Goal: Task Accomplishment & Management: Use online tool/utility

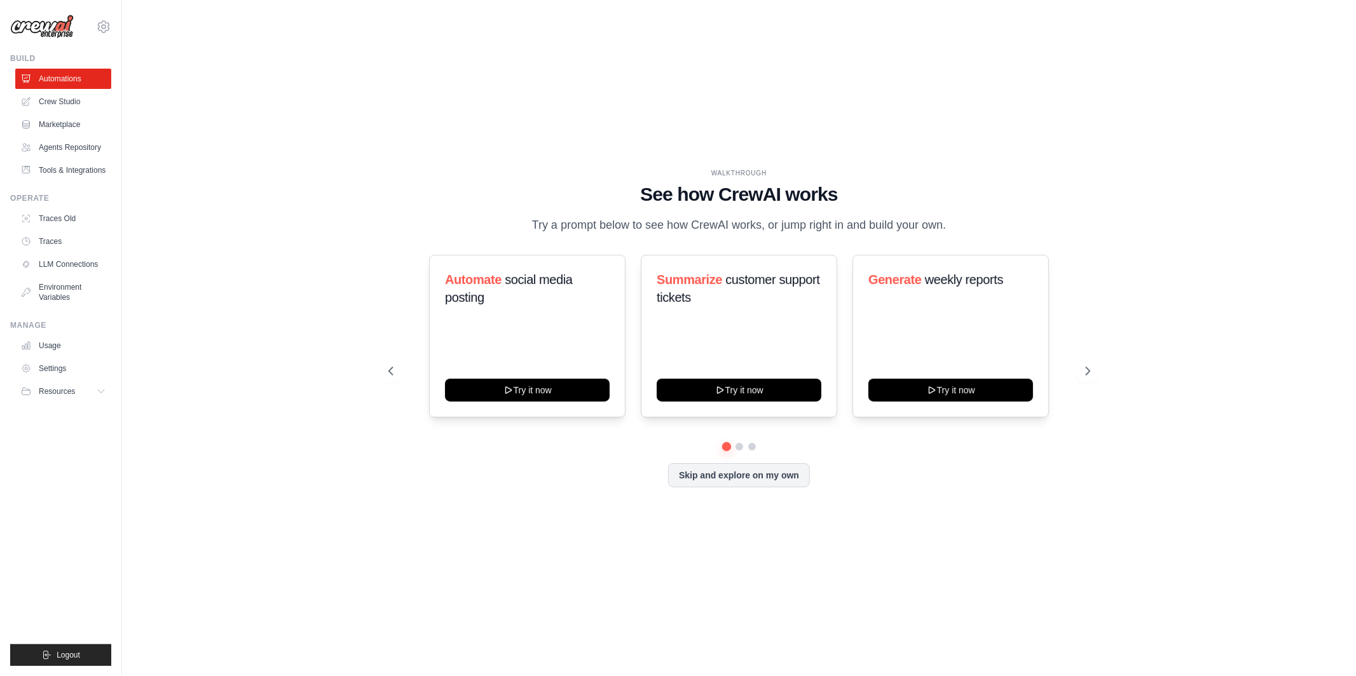
click at [332, 203] on div "WALKTHROUGH See how CrewAI works Try a prompt below to see how CrewAI works, or…" at bounding box center [738, 338] width 1193 height 651
click at [107, 18] on div "tom@crewai.com MP@Crew Lixil TH@Crew" at bounding box center [60, 20] width 101 height 41
click at [107, 21] on icon at bounding box center [103, 26] width 15 height 15
click at [131, 134] on span "TH@Crew" at bounding box center [157, 129] width 100 height 13
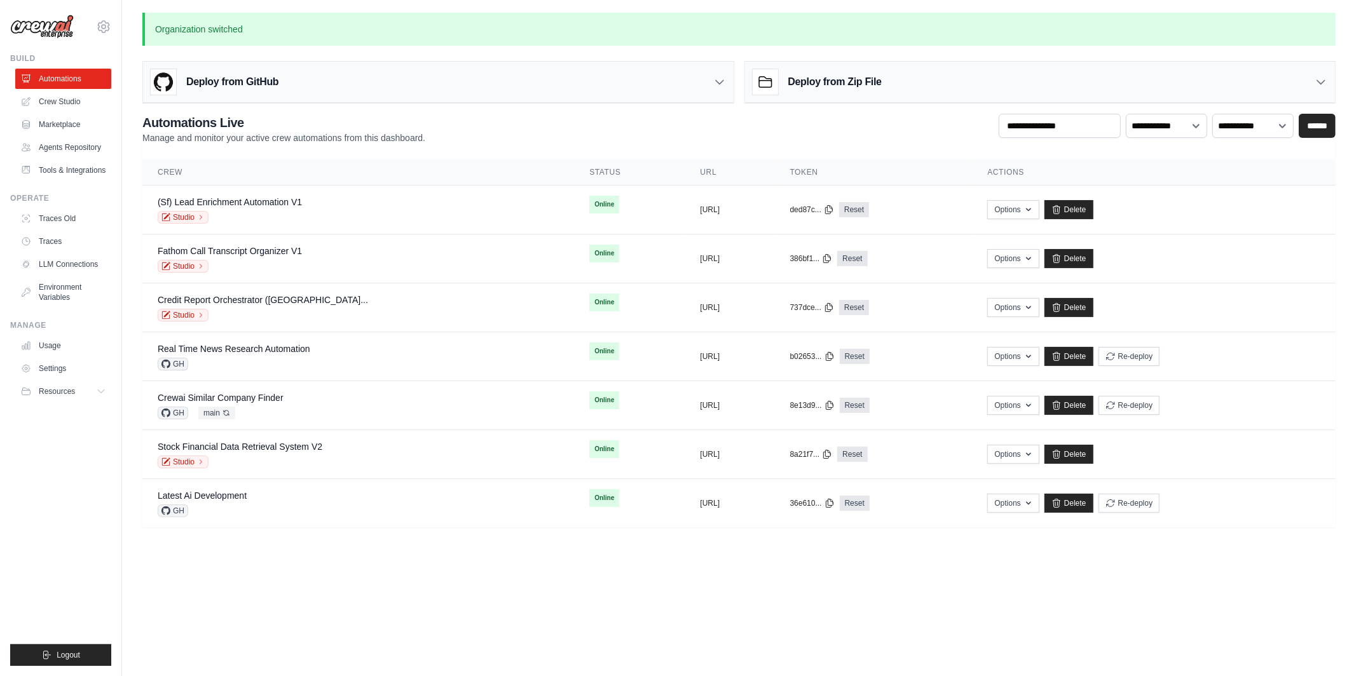
click at [389, 615] on body "tom@crewai.com MP@Crew Lixil TH@Crew" at bounding box center [678, 338] width 1356 height 676
click at [346, 549] on main "**********" at bounding box center [739, 278] width 1234 height 556
click at [298, 47] on div "**********" at bounding box center [739, 270] width 1234 height 515
click at [83, 174] on link "Tools & Integrations" at bounding box center [65, 170] width 96 height 20
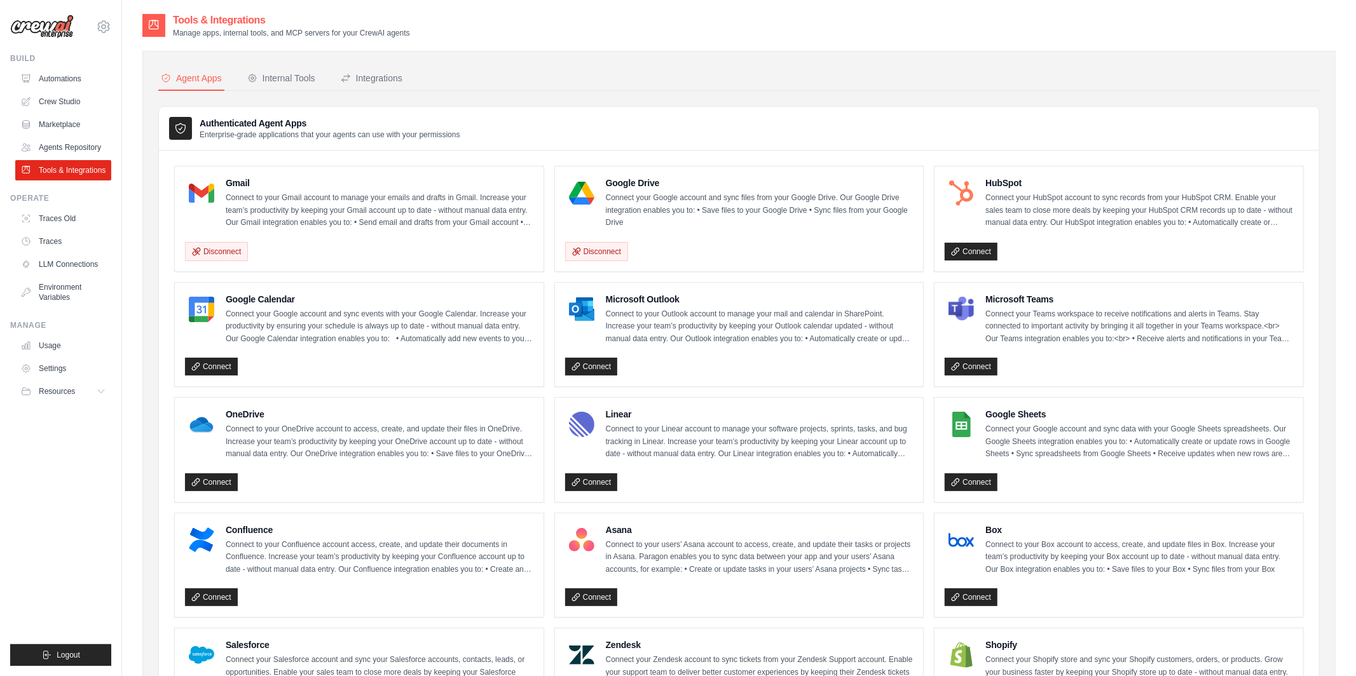
click at [650, 365] on div "Connect" at bounding box center [739, 365] width 348 height 24
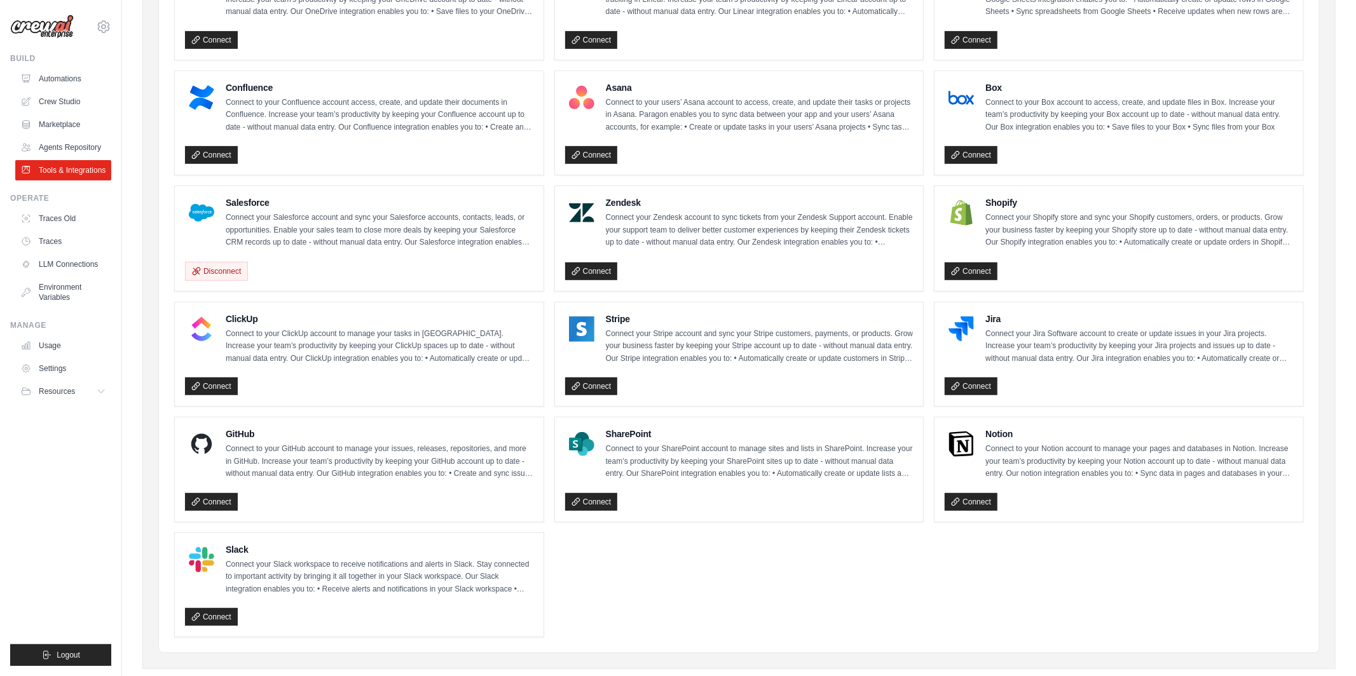
scroll to position [443, 0]
click at [589, 500] on link "Connect" at bounding box center [591, 502] width 53 height 18
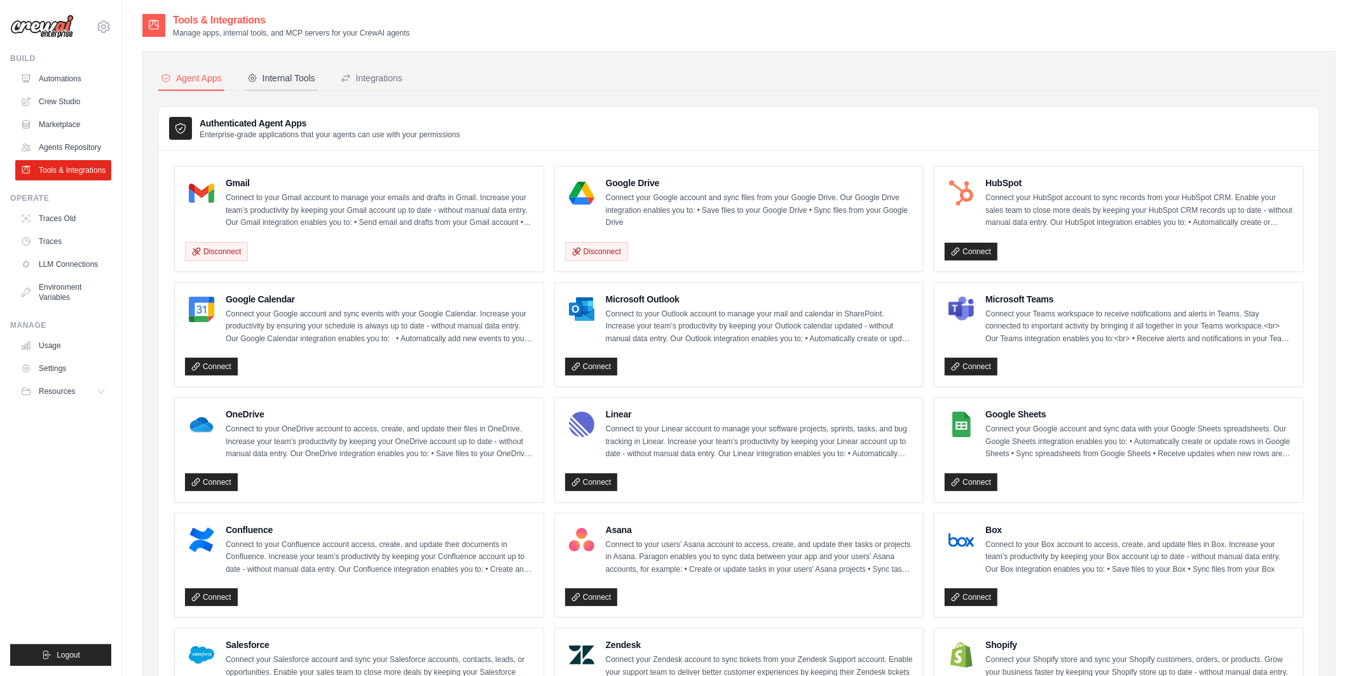
click at [284, 75] on div "Internal Tools" at bounding box center [281, 78] width 68 height 13
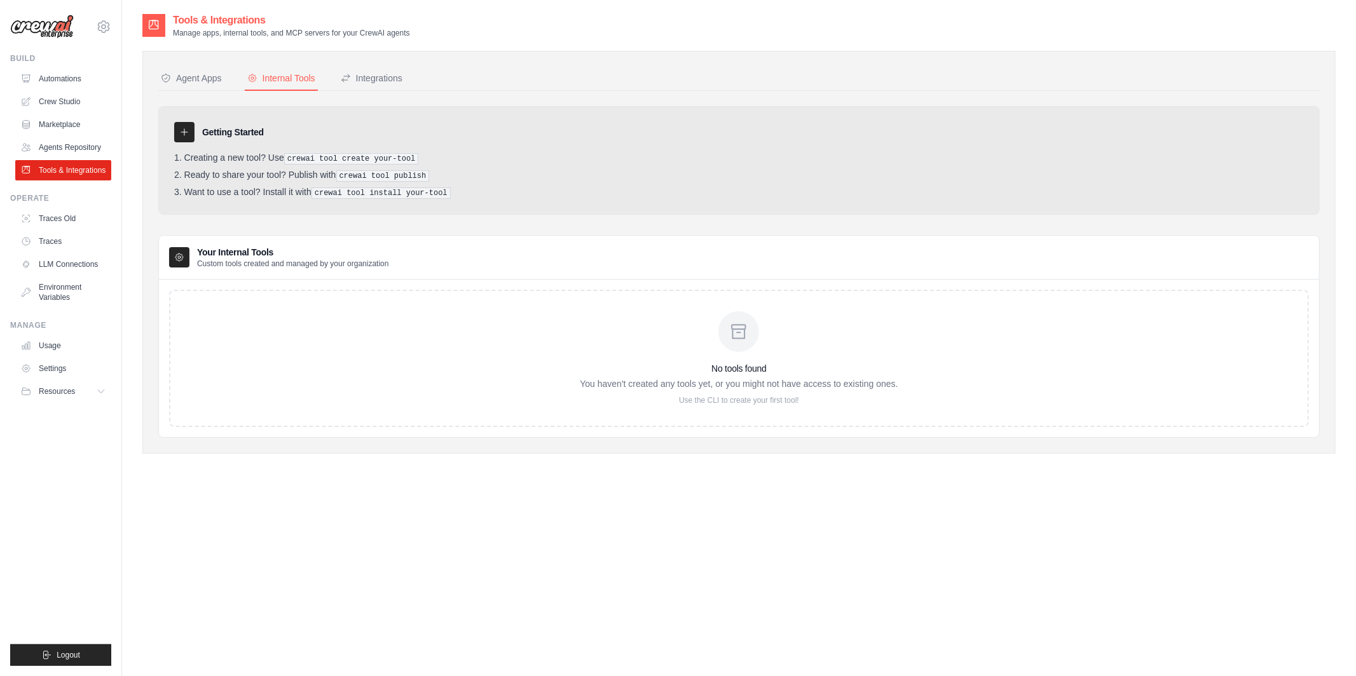
click at [284, 75] on div "Internal Tools" at bounding box center [281, 78] width 68 height 13
click at [207, 77] on div "Agent Apps" at bounding box center [191, 78] width 61 height 13
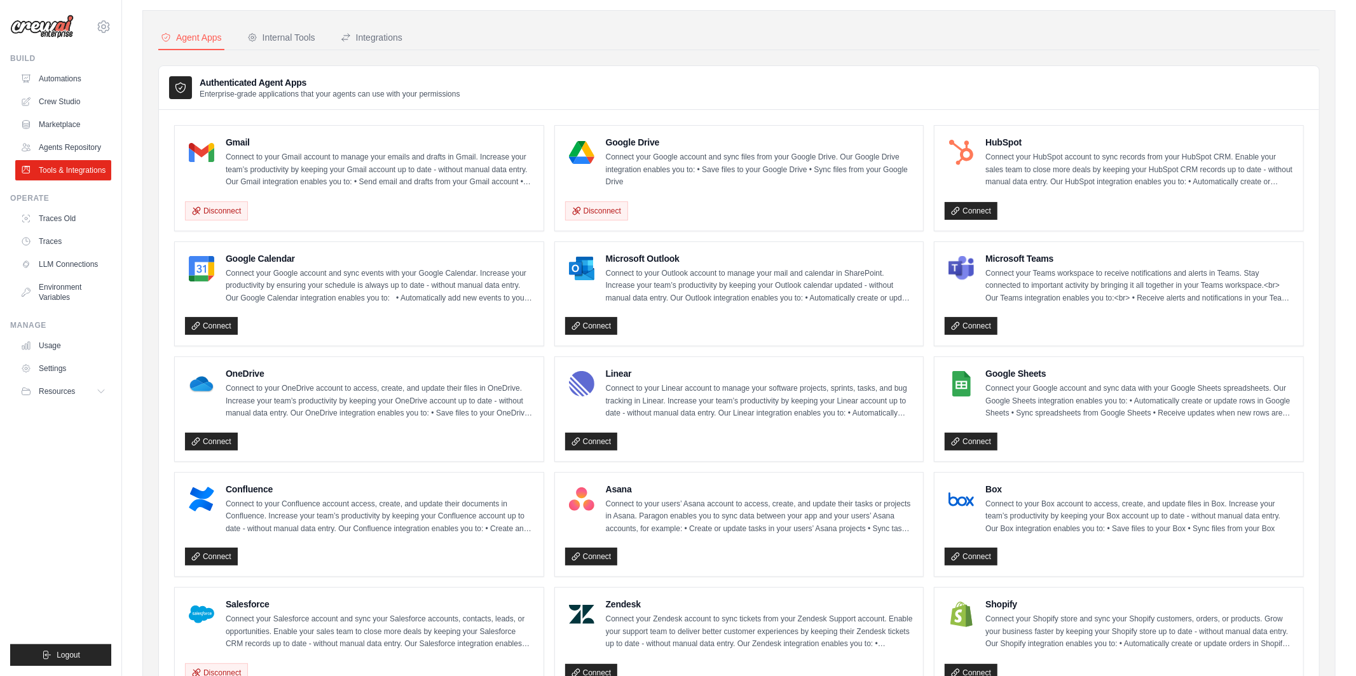
scroll to position [41, 0]
click at [969, 442] on link "Connect" at bounding box center [971, 441] width 53 height 18
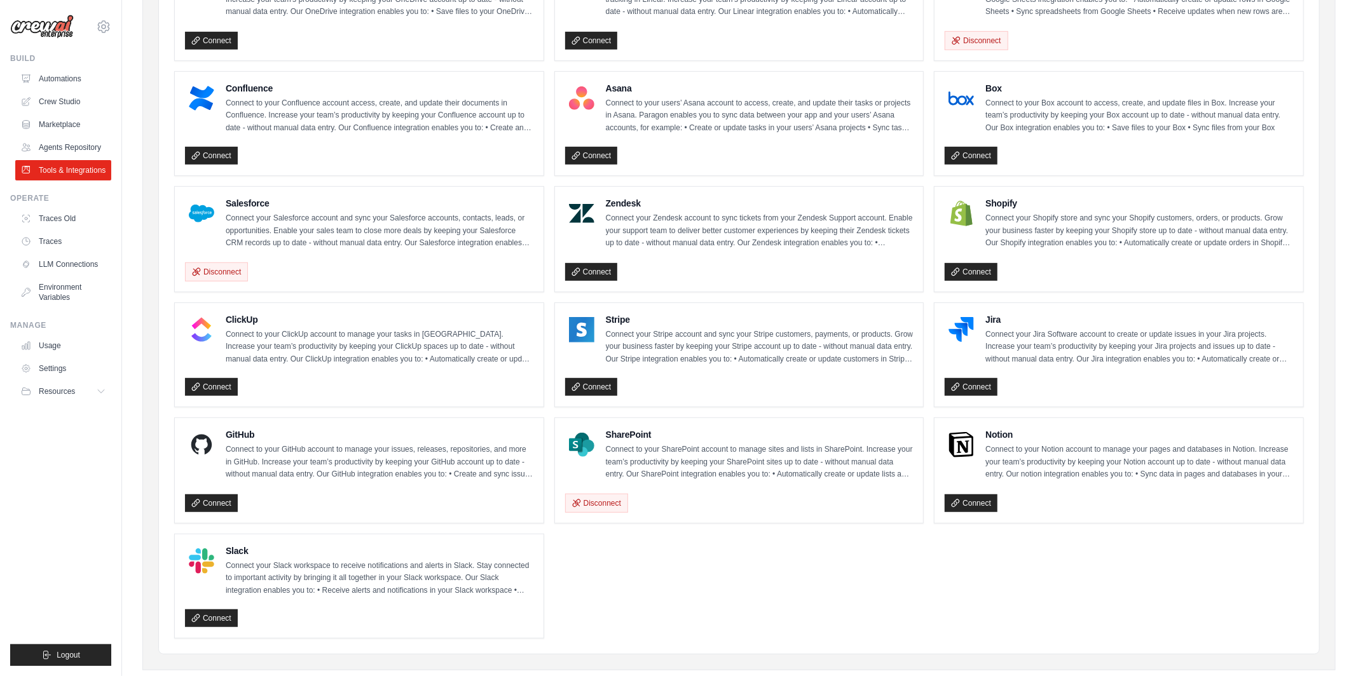
scroll to position [470, 0]
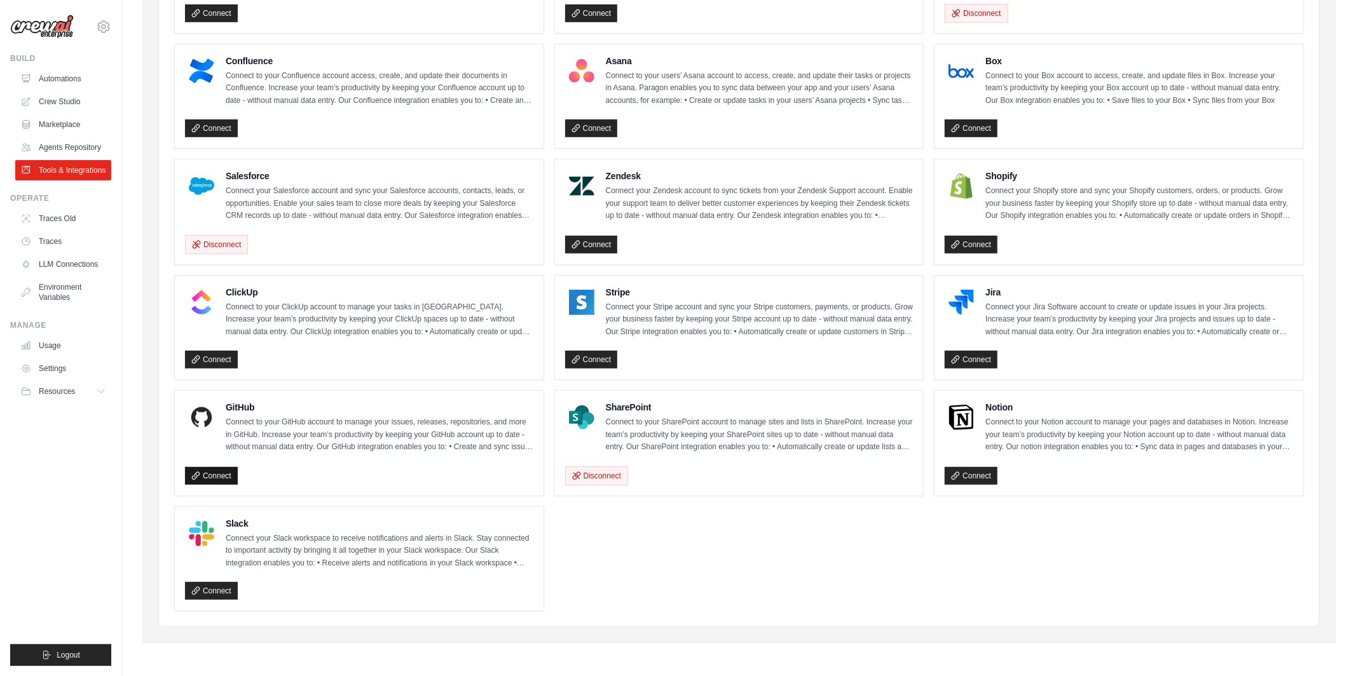
click at [209, 473] on link "Connect" at bounding box center [211, 476] width 53 height 18
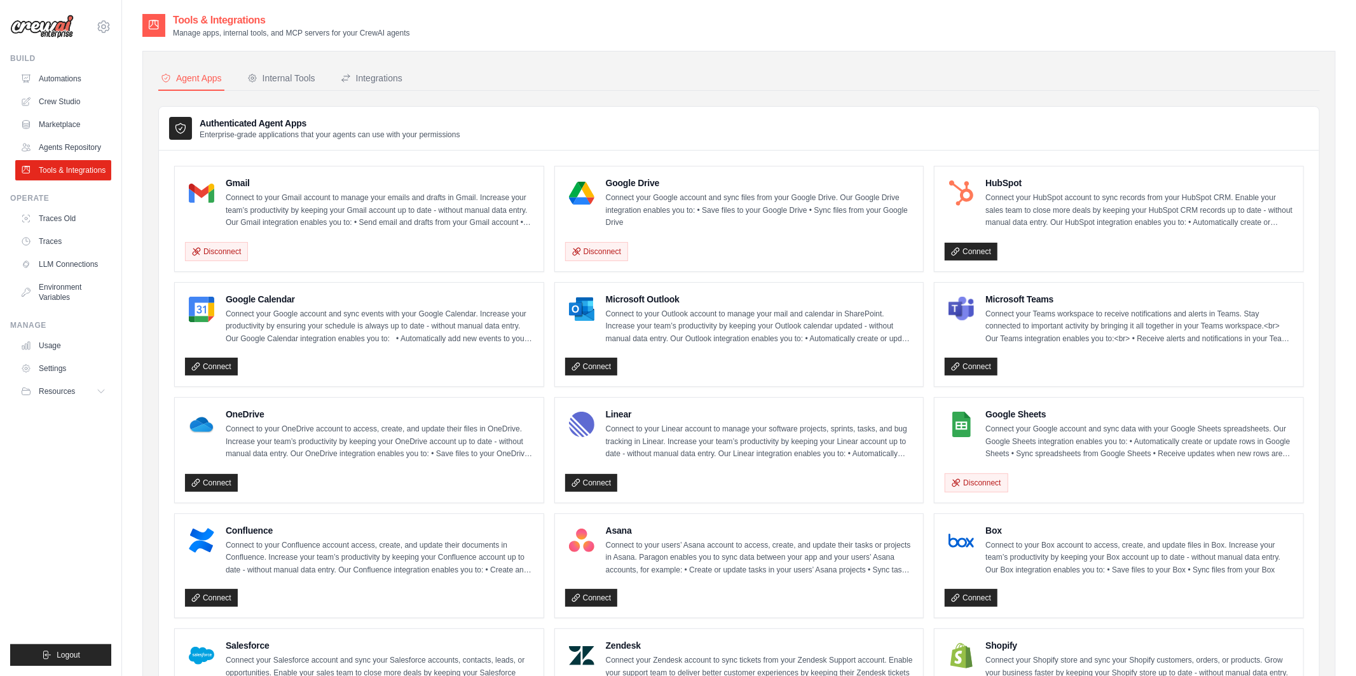
scroll to position [470, 0]
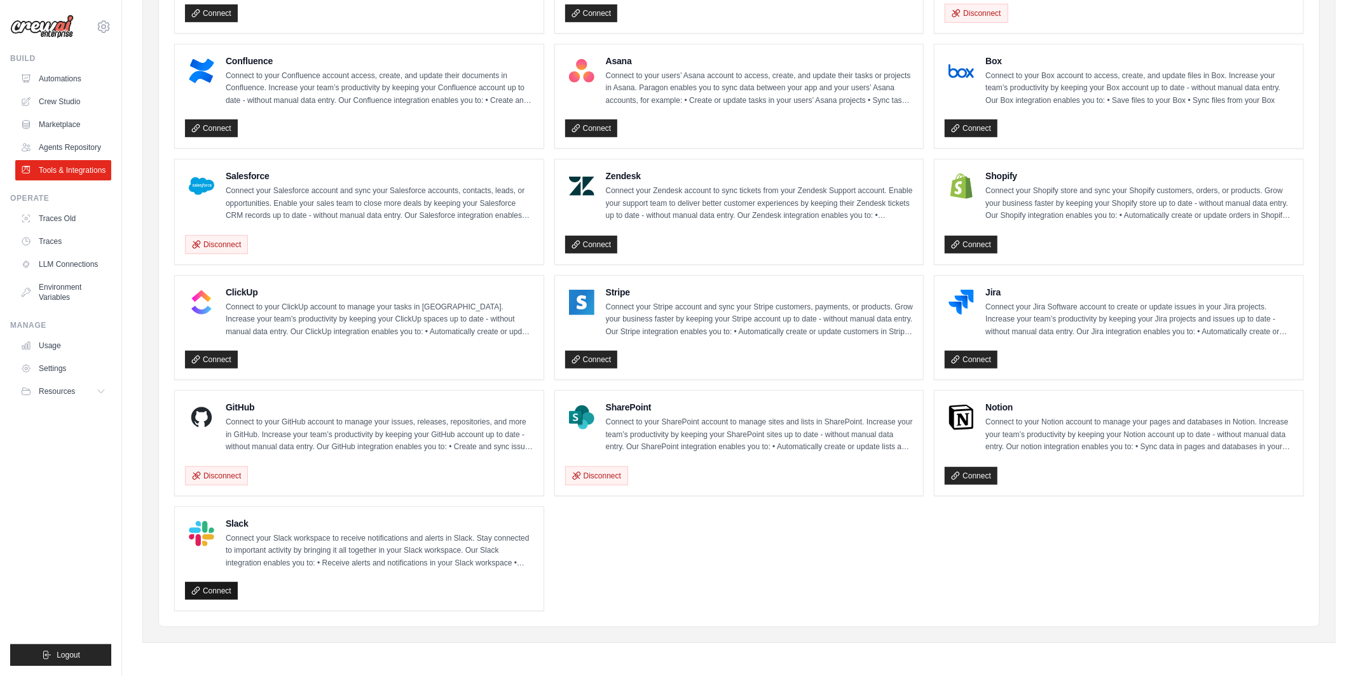
click at [204, 584] on link "Connect" at bounding box center [211, 591] width 53 height 18
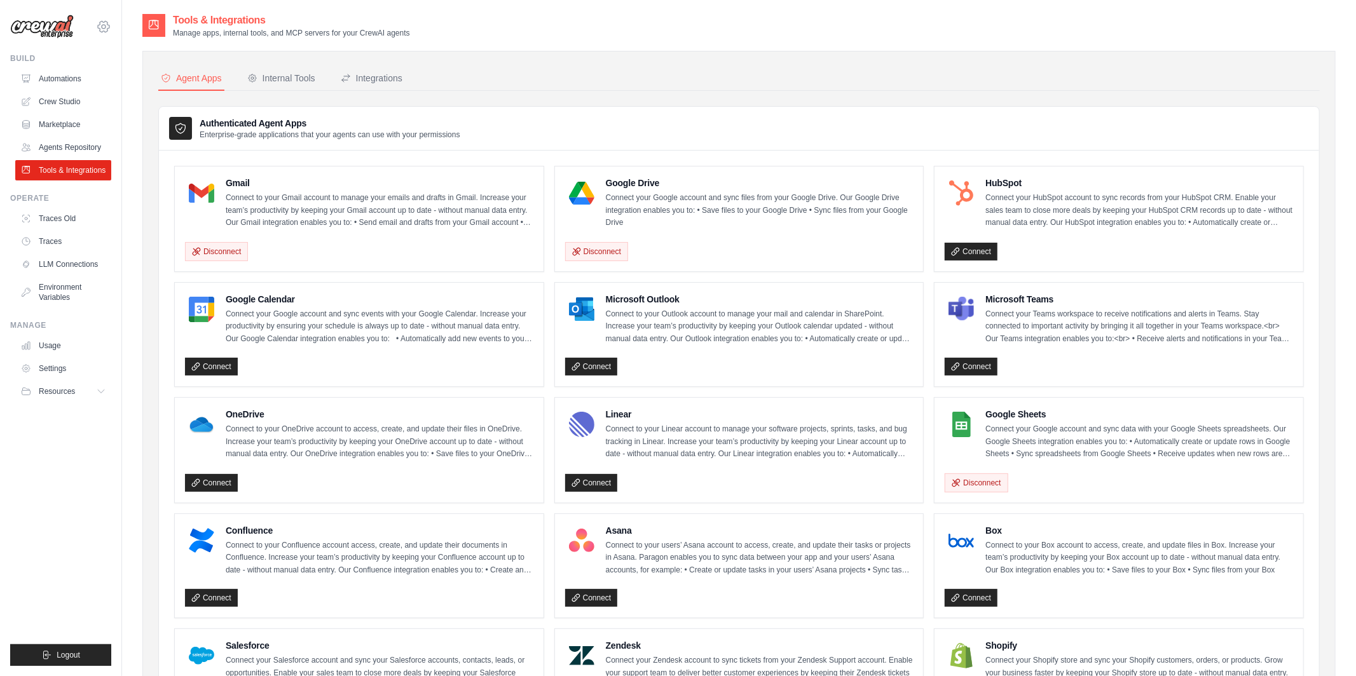
click at [110, 25] on icon at bounding box center [103, 26] width 15 height 15
click at [76, 94] on link "Crew Studio" at bounding box center [65, 102] width 96 height 20
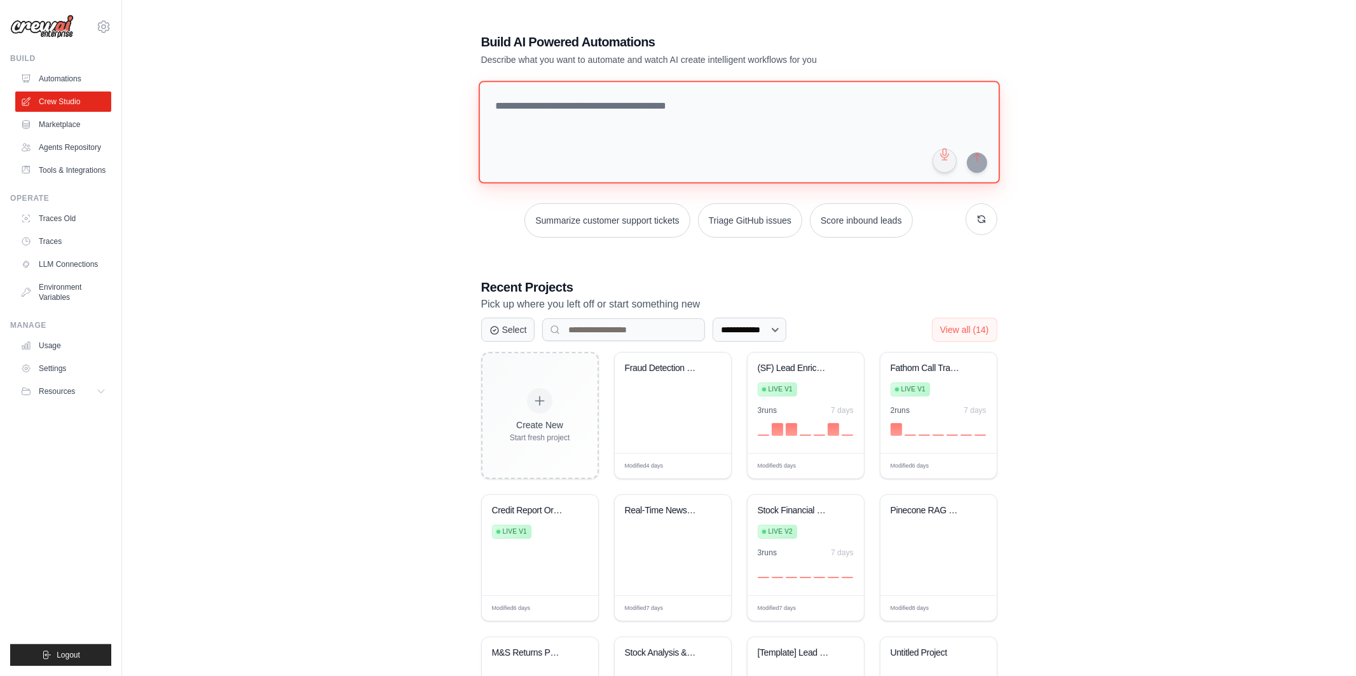
click at [580, 81] on textarea at bounding box center [738, 132] width 521 height 103
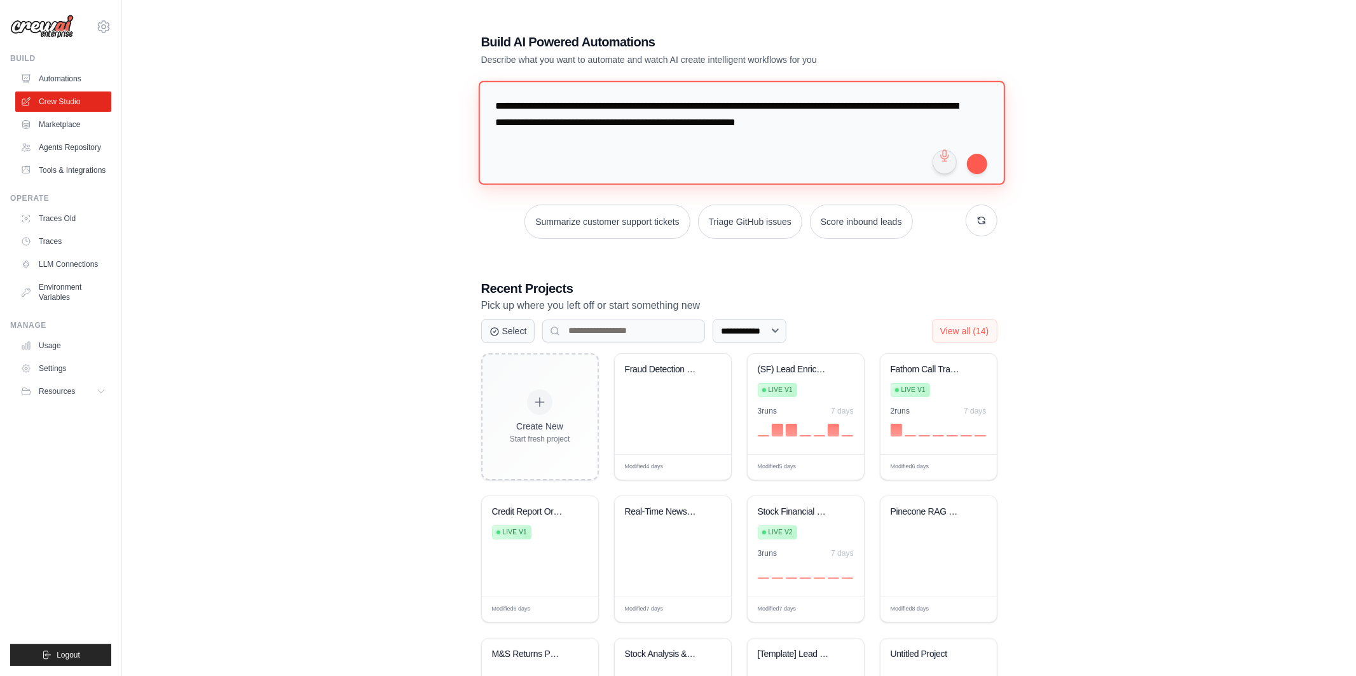
type textarea "**********"
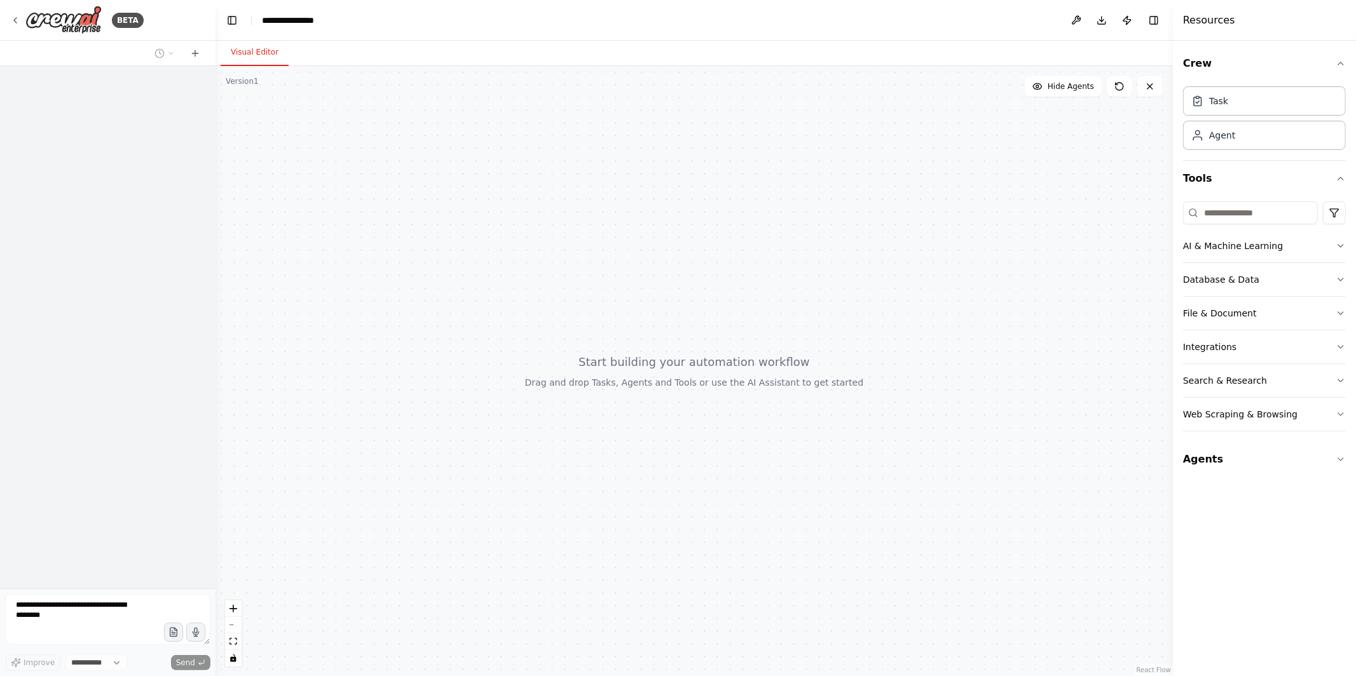
select select "****"
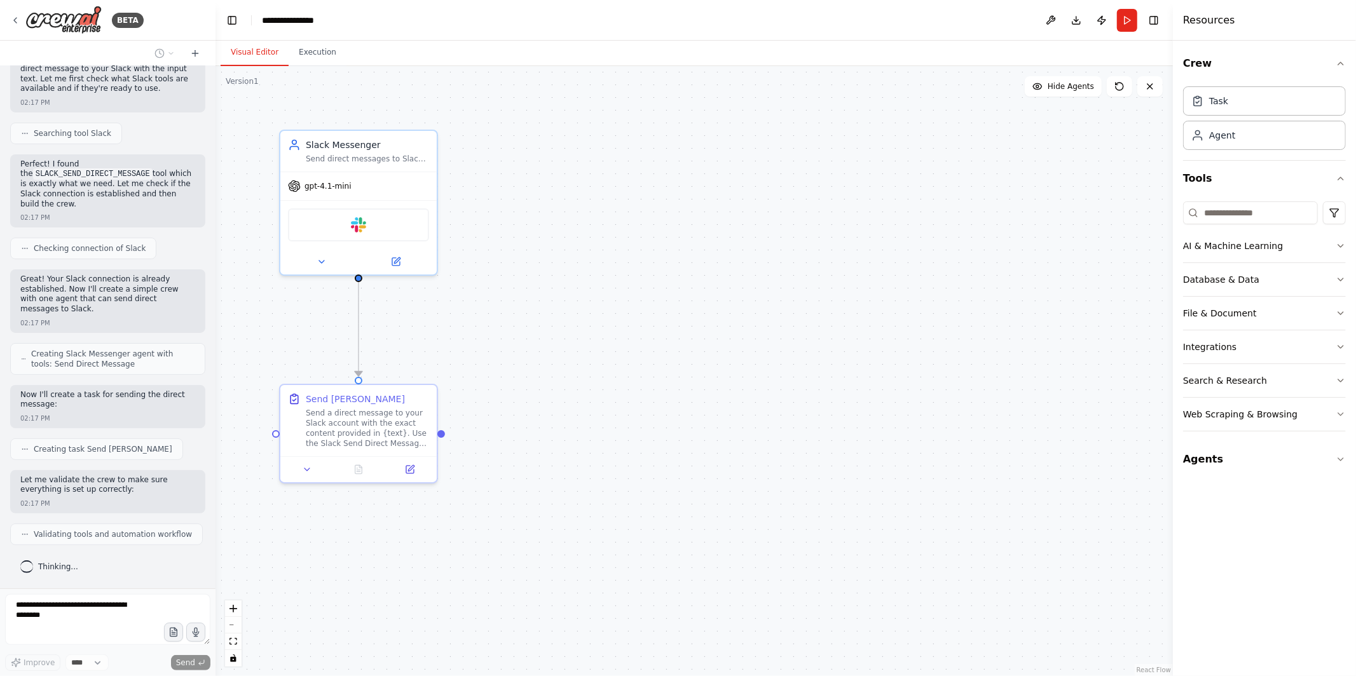
scroll to position [123, 0]
click at [395, 260] on icon at bounding box center [396, 260] width 8 height 8
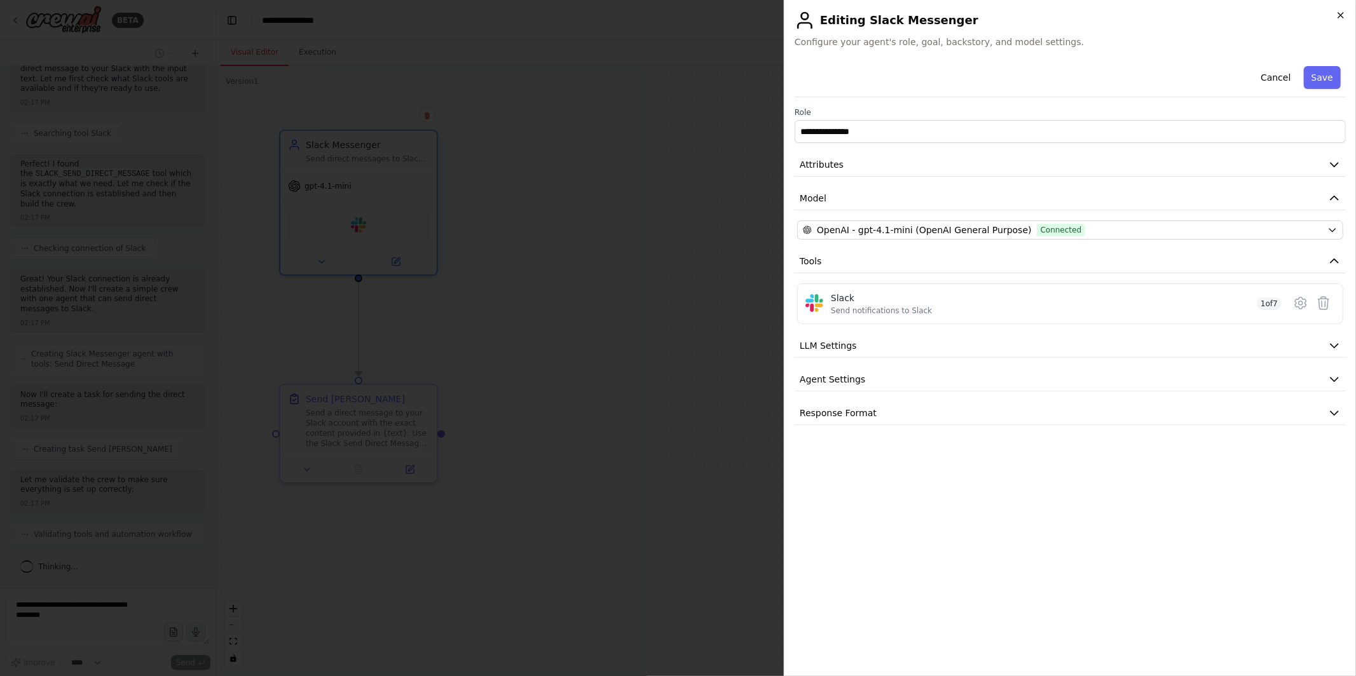
click at [1341, 14] on icon "button" at bounding box center [1340, 15] width 5 height 5
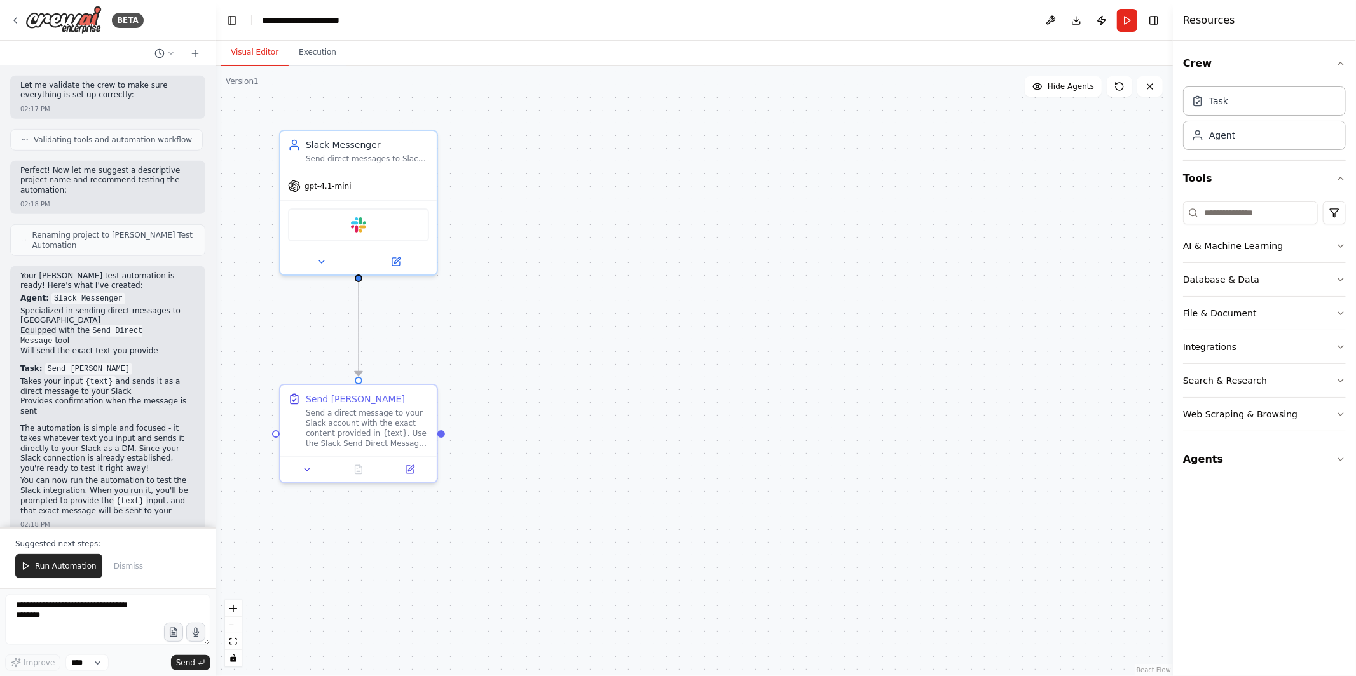
scroll to position [529, 0]
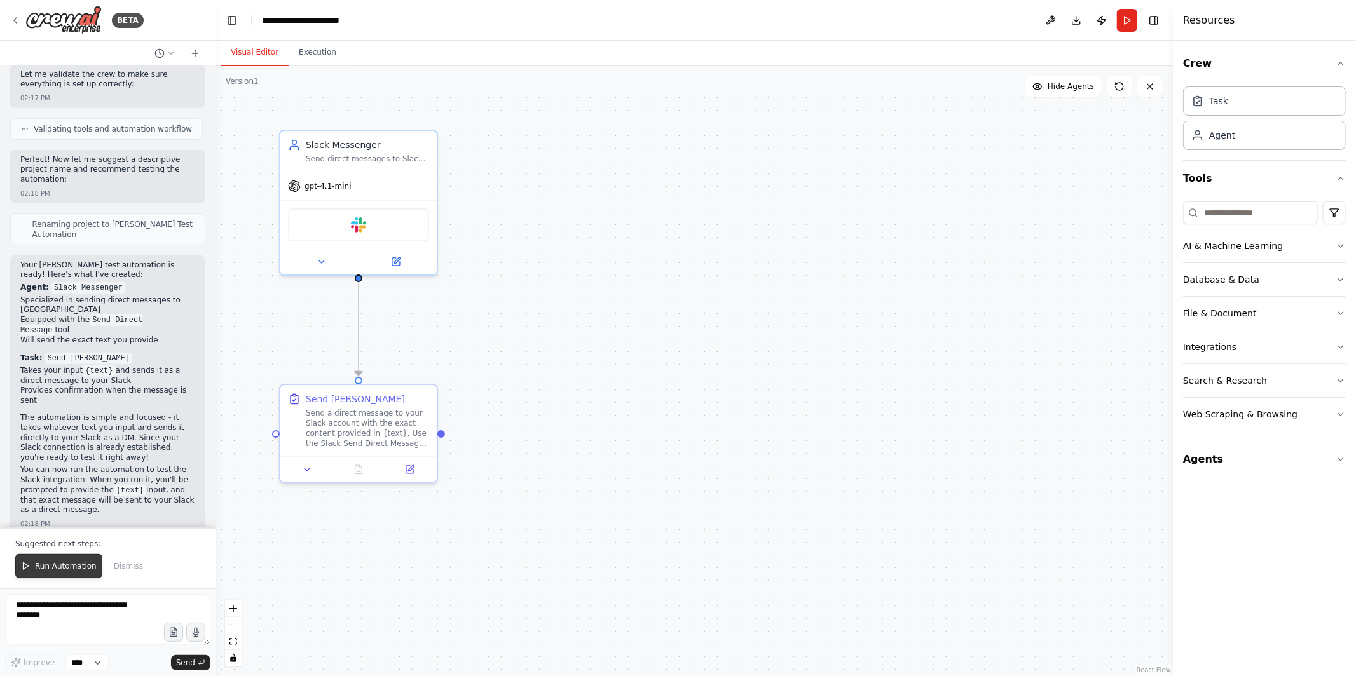
click at [72, 568] on span "Run Automation" at bounding box center [66, 566] width 62 height 10
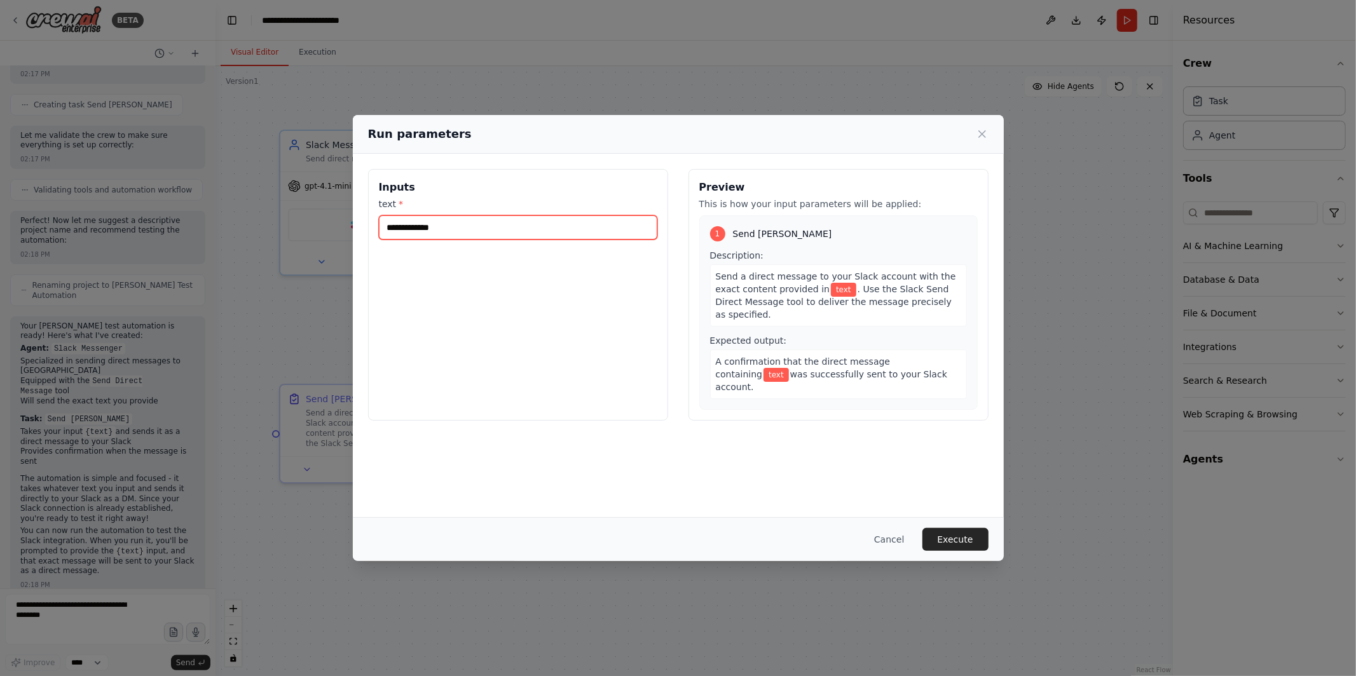
click at [504, 225] on input "text *" at bounding box center [518, 228] width 278 height 24
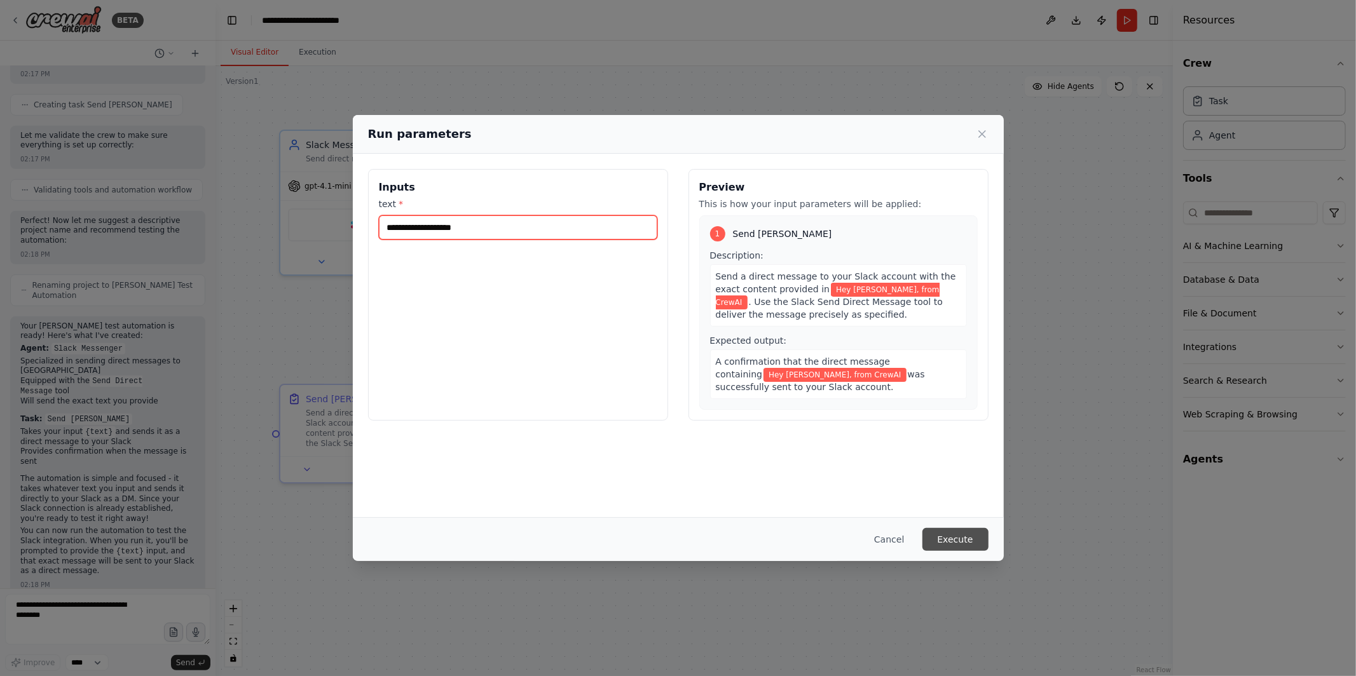
type input "**********"
click at [950, 544] on button "Execute" at bounding box center [955, 539] width 66 height 23
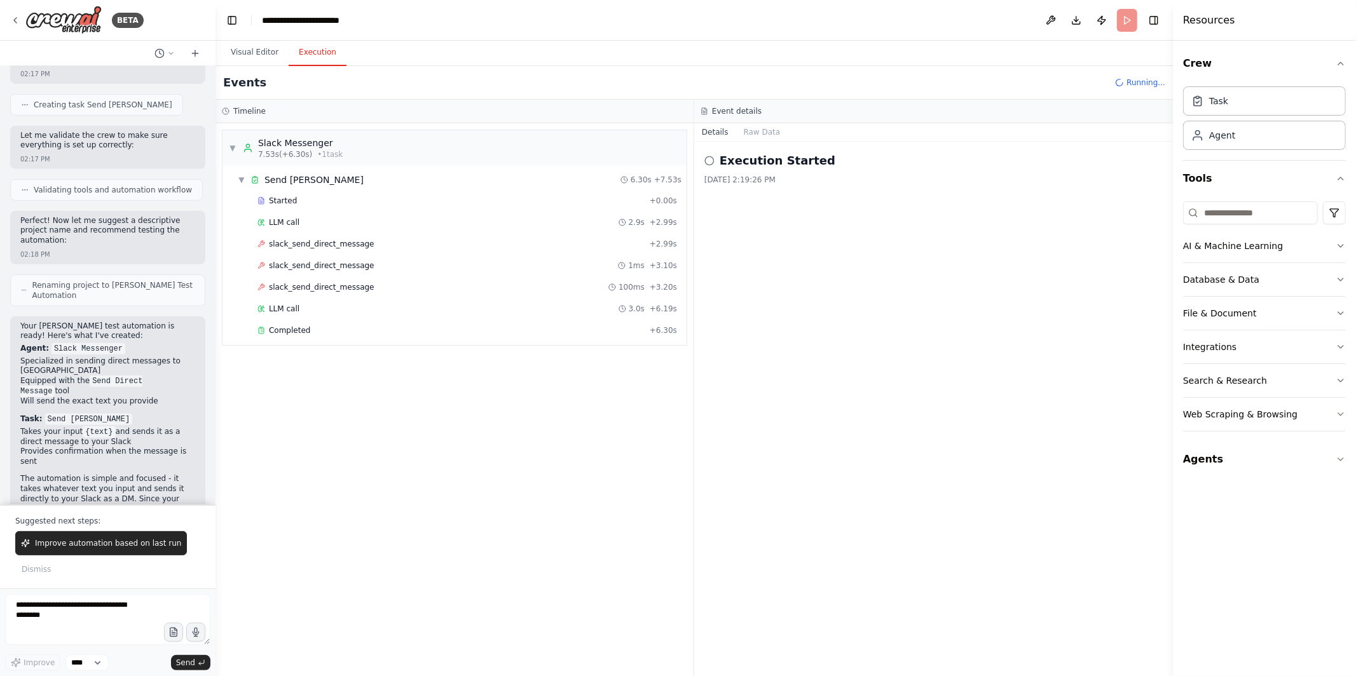
scroll to position [529, 0]
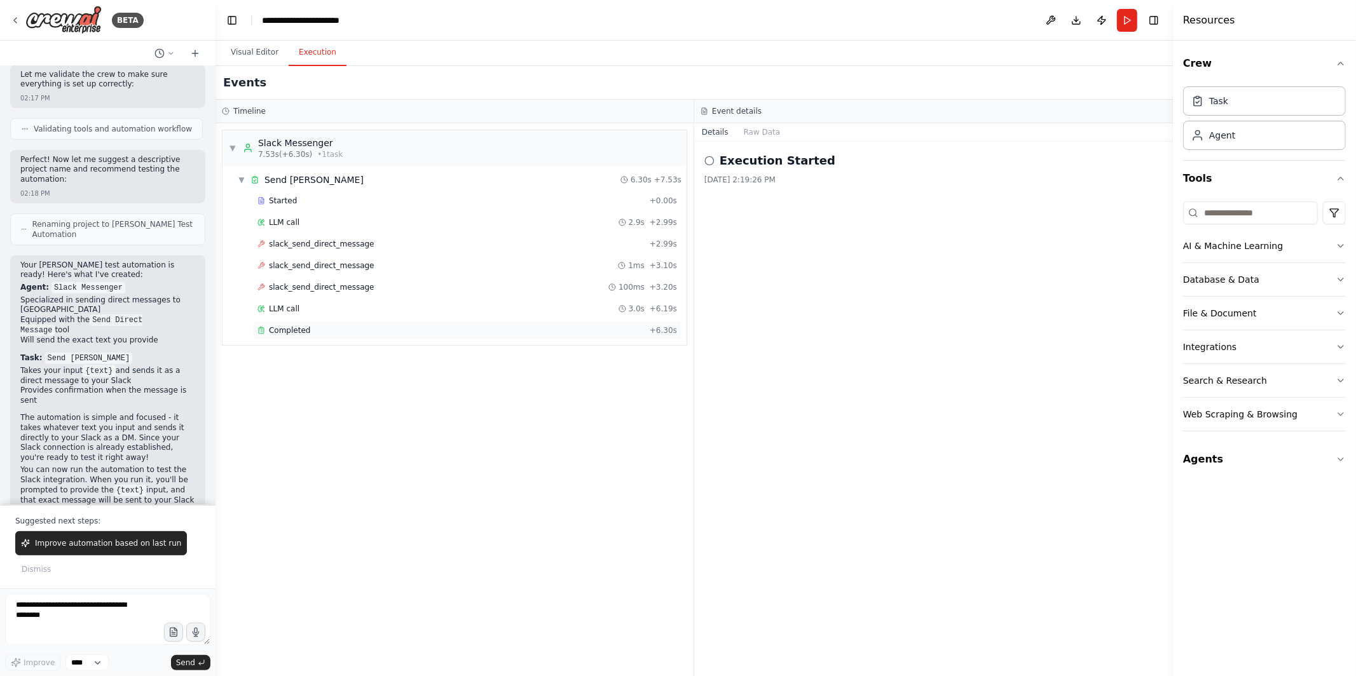
click at [437, 329] on div "Completed" at bounding box center [450, 330] width 387 height 10
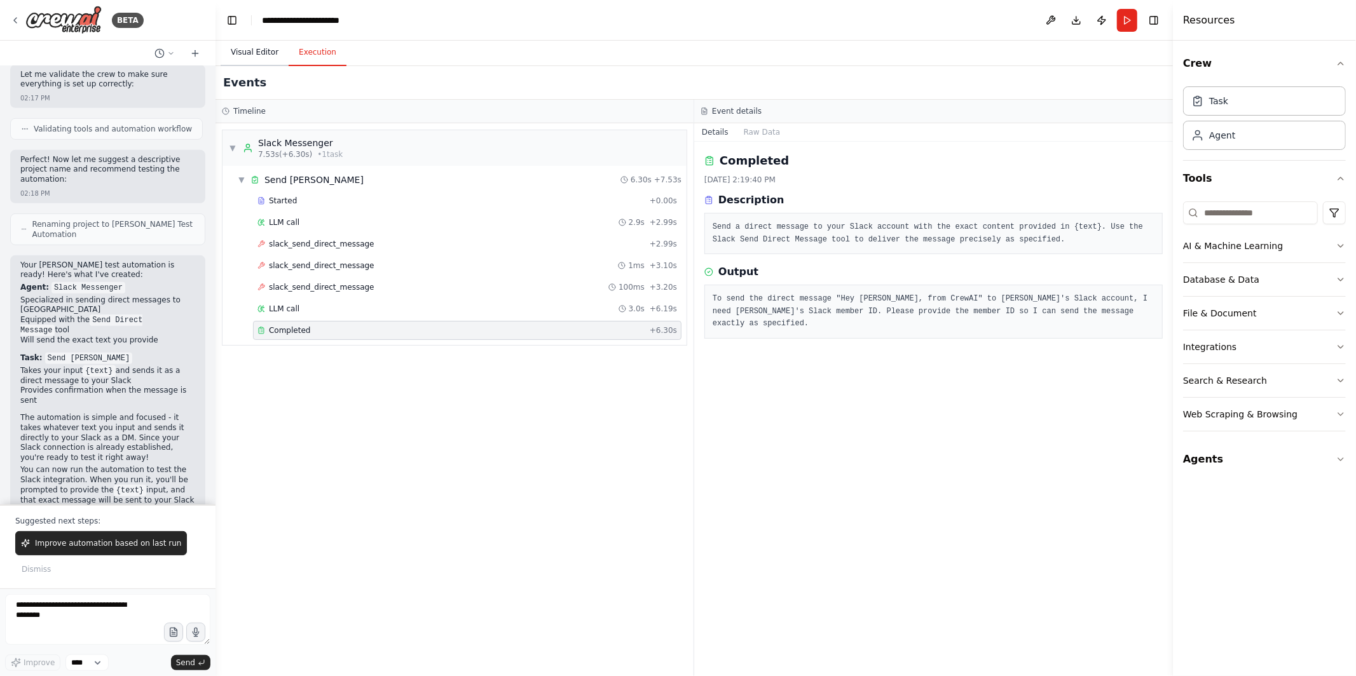
click at [250, 56] on button "Visual Editor" at bounding box center [255, 52] width 68 height 27
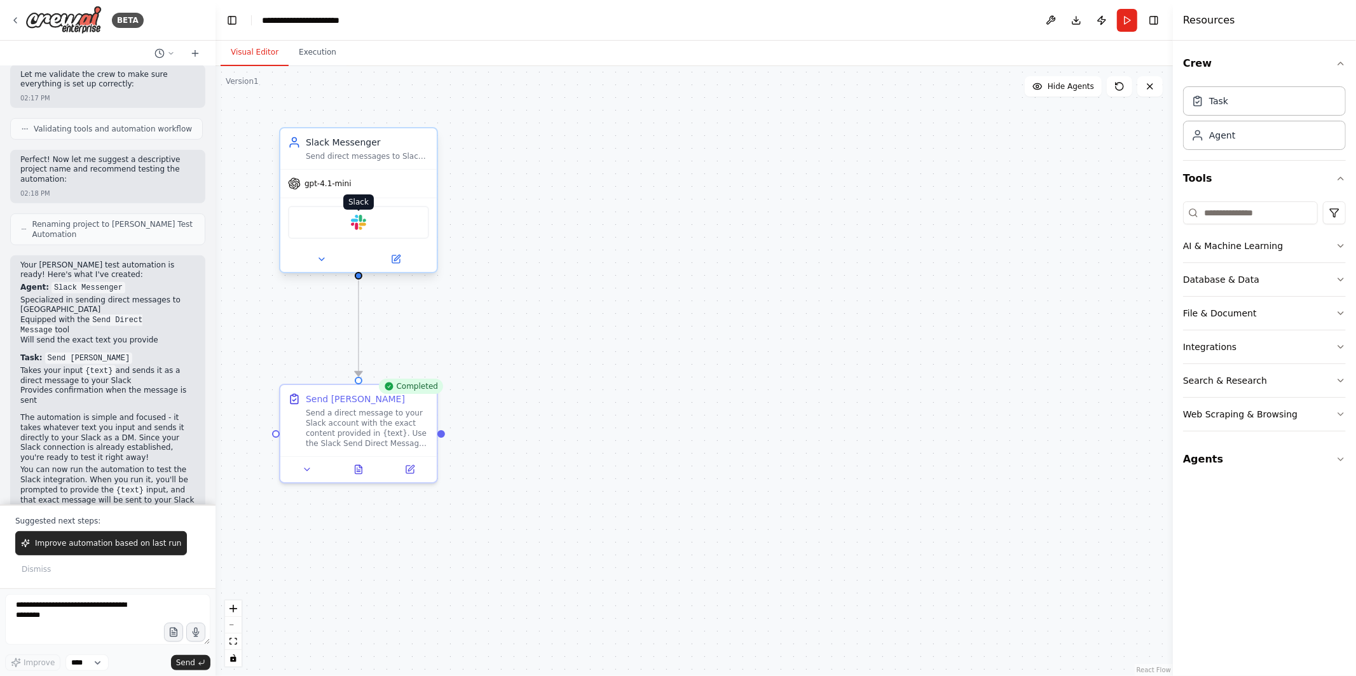
click at [352, 223] on img at bounding box center [358, 222] width 15 height 15
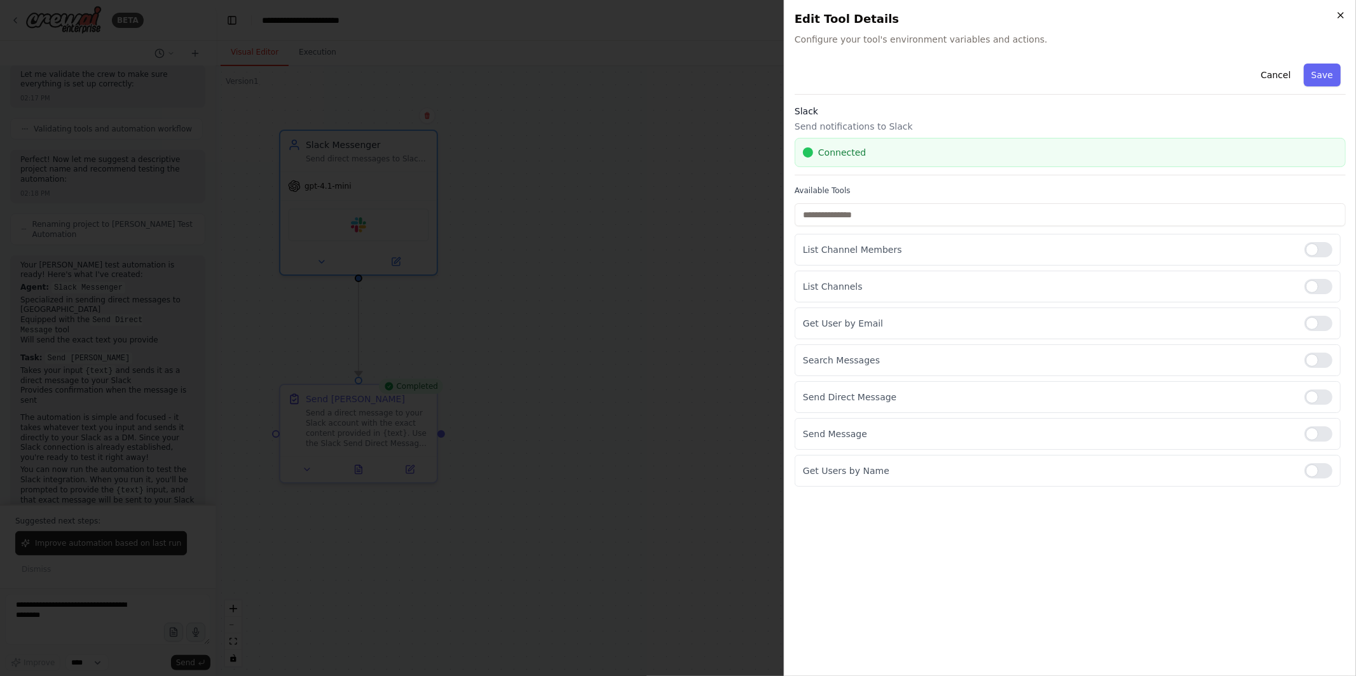
click at [1339, 17] on icon "button" at bounding box center [1340, 15] width 5 height 5
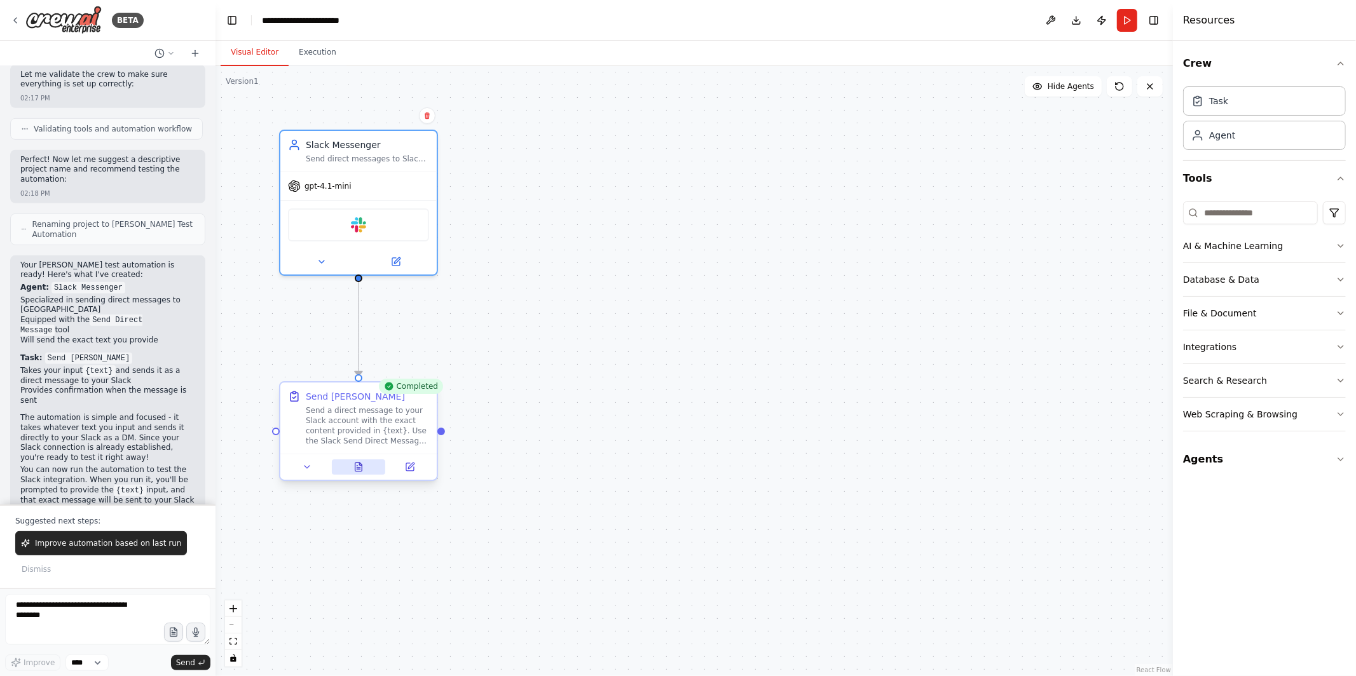
click at [364, 469] on button at bounding box center [359, 467] width 54 height 15
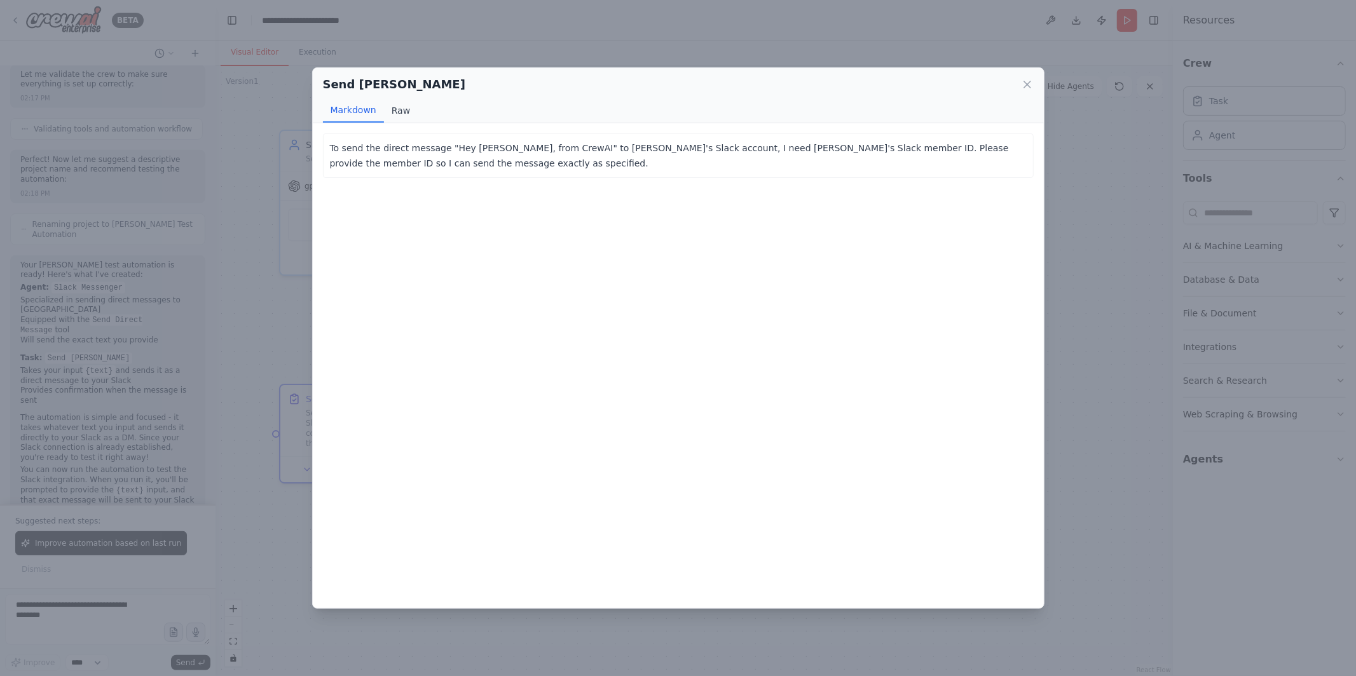
click at [391, 114] on button "Raw" at bounding box center [401, 111] width 34 height 24
click at [347, 111] on button "Markdown" at bounding box center [353, 111] width 61 height 24
click at [1028, 86] on icon at bounding box center [1027, 84] width 6 height 6
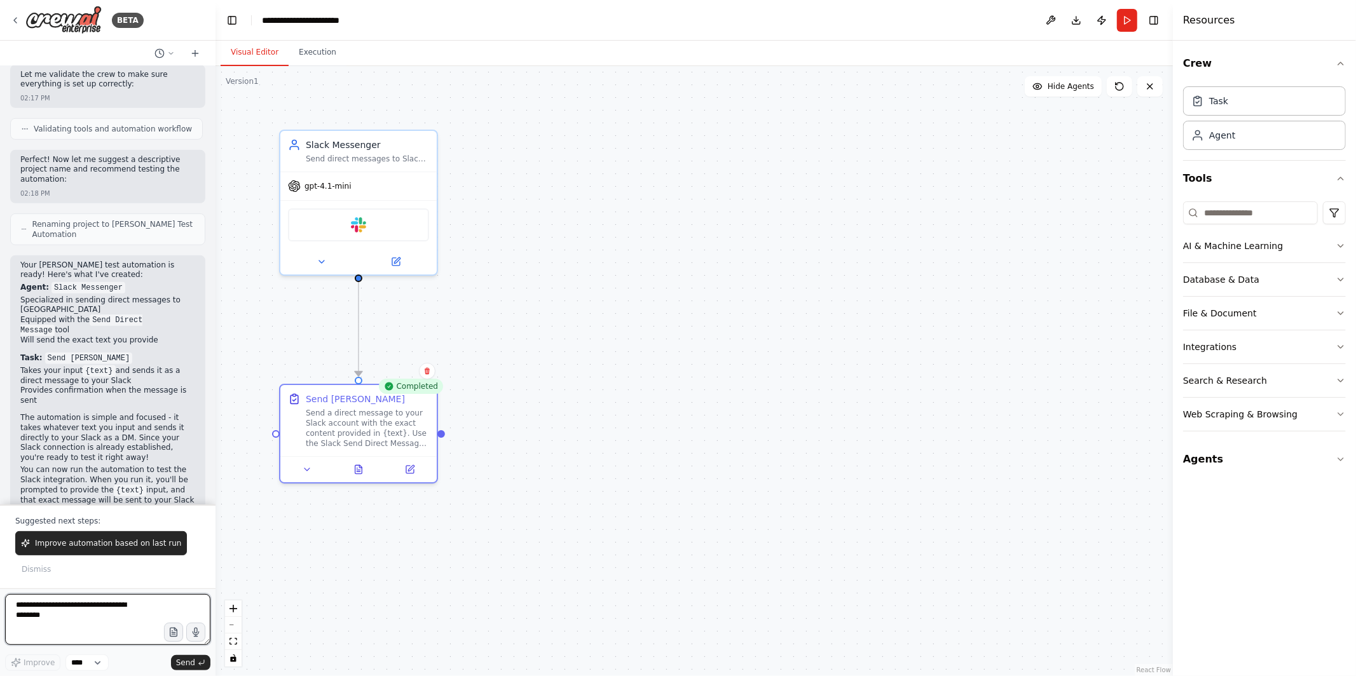
click at [65, 609] on textarea at bounding box center [107, 619] width 205 height 51
type textarea "**********"
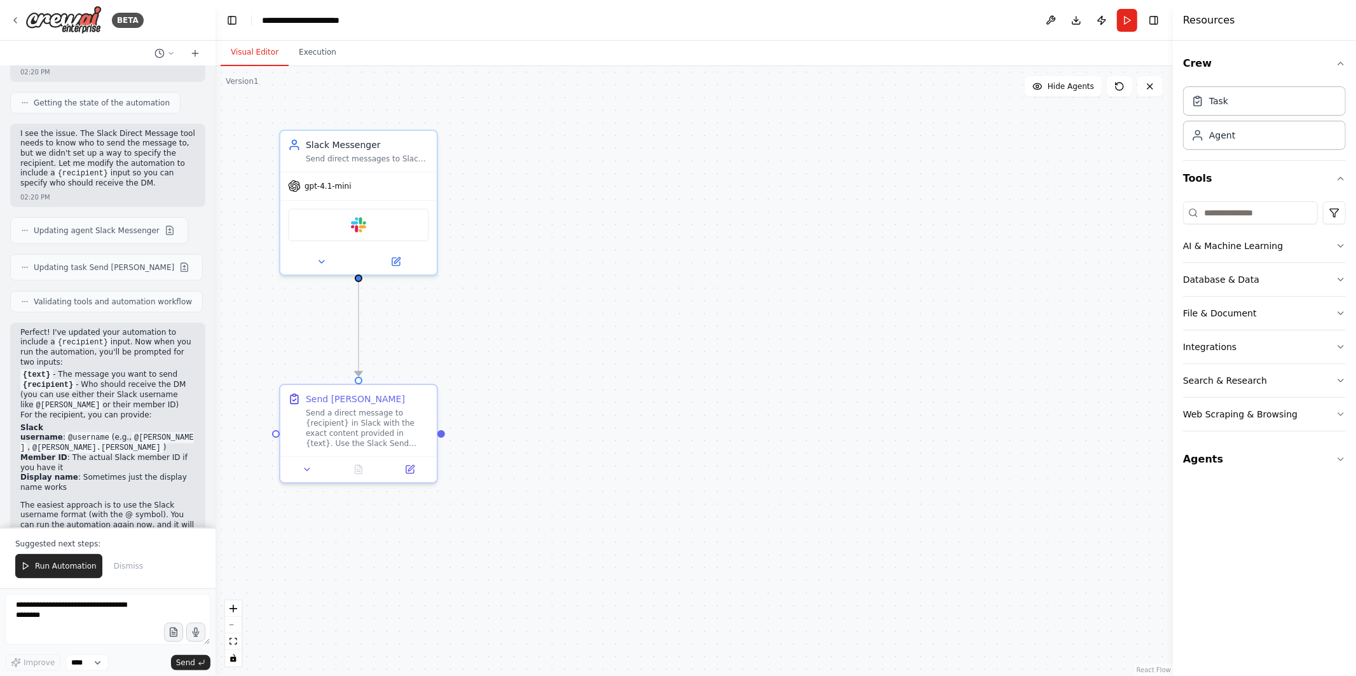
scroll to position [1130, 0]
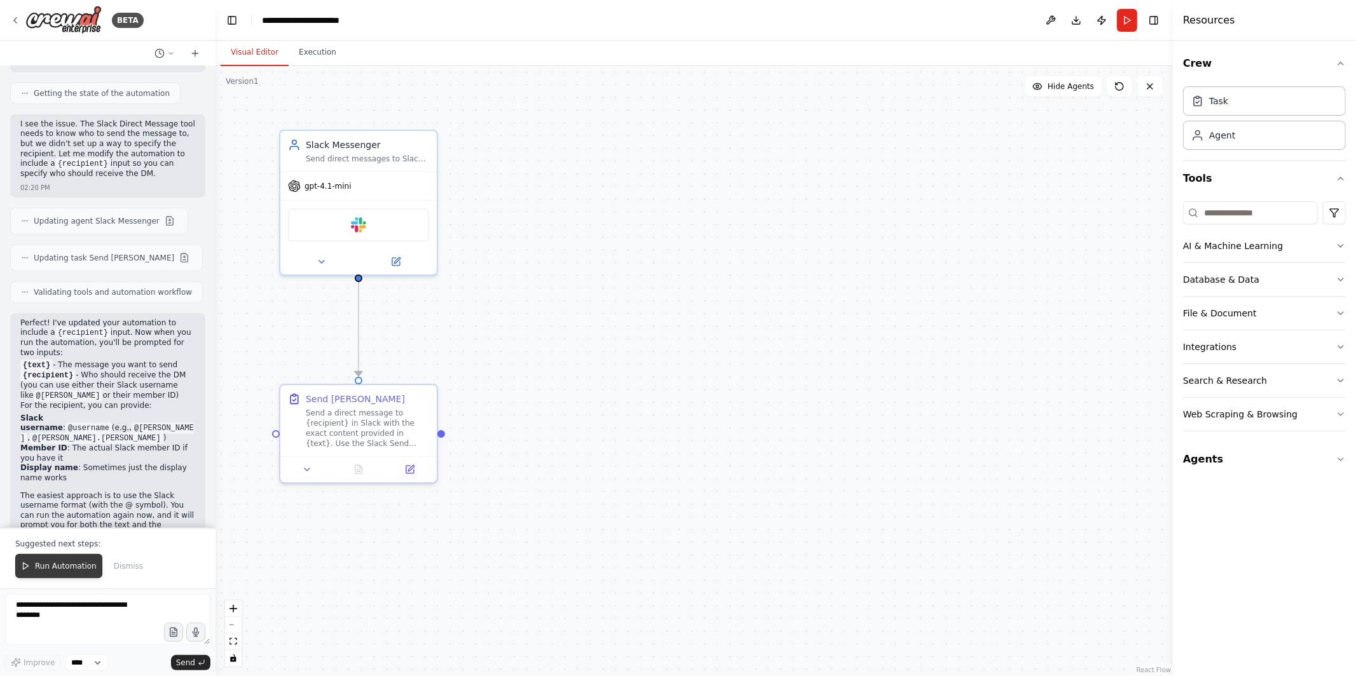
click at [55, 570] on span "Run Automation" at bounding box center [66, 566] width 62 height 10
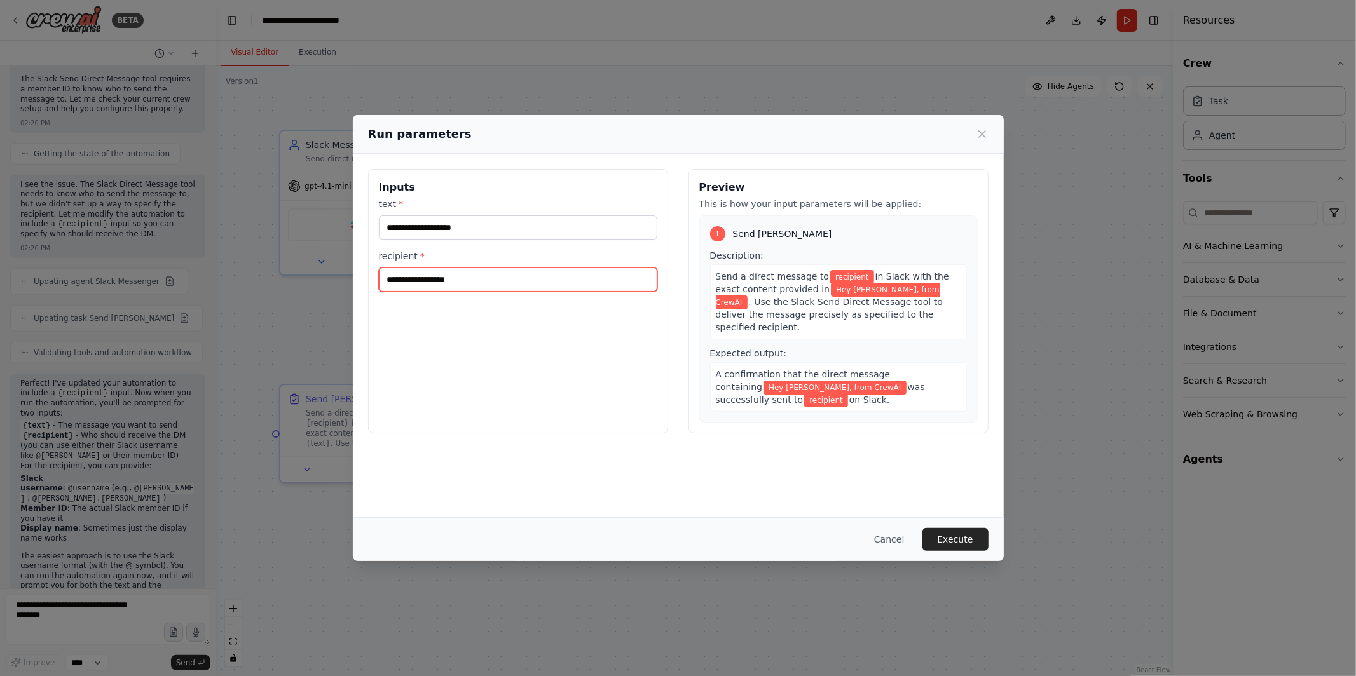
click at [511, 284] on input "recipient *" at bounding box center [518, 280] width 278 height 24
type input "*"
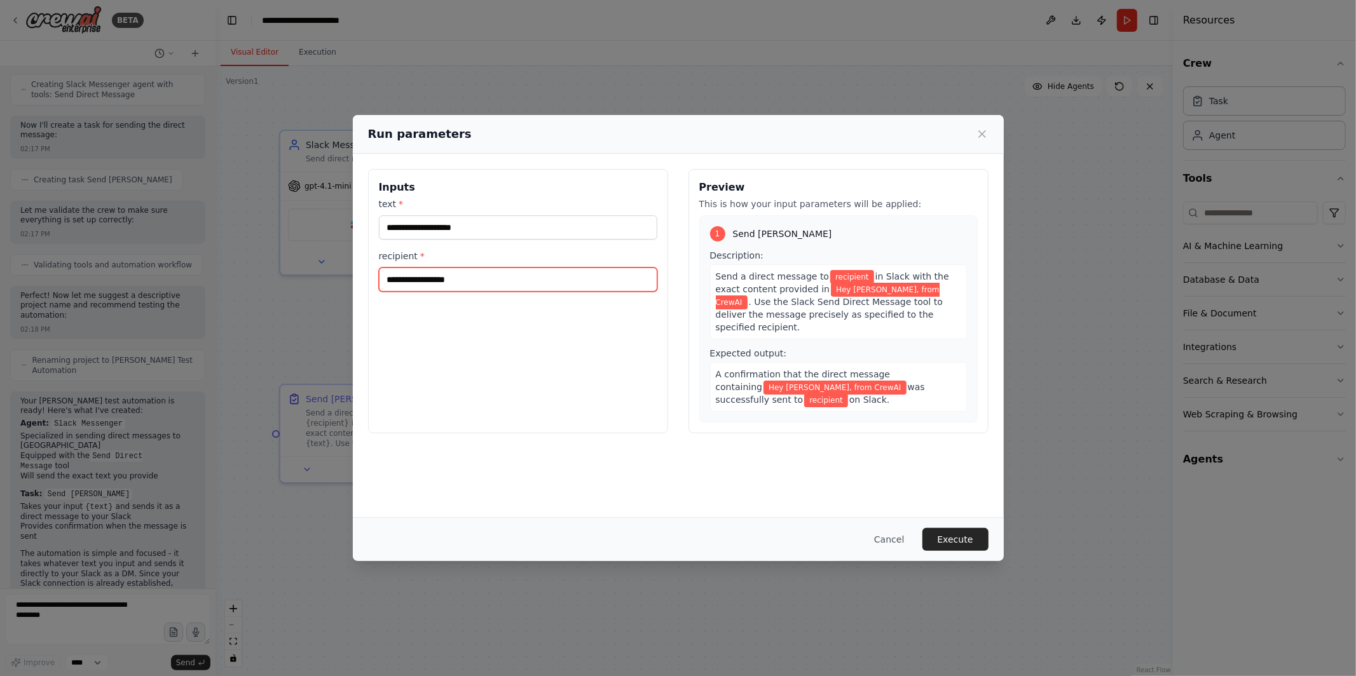
paste input "**********"
type input "**********"
click at [961, 542] on button "Execute" at bounding box center [955, 539] width 66 height 23
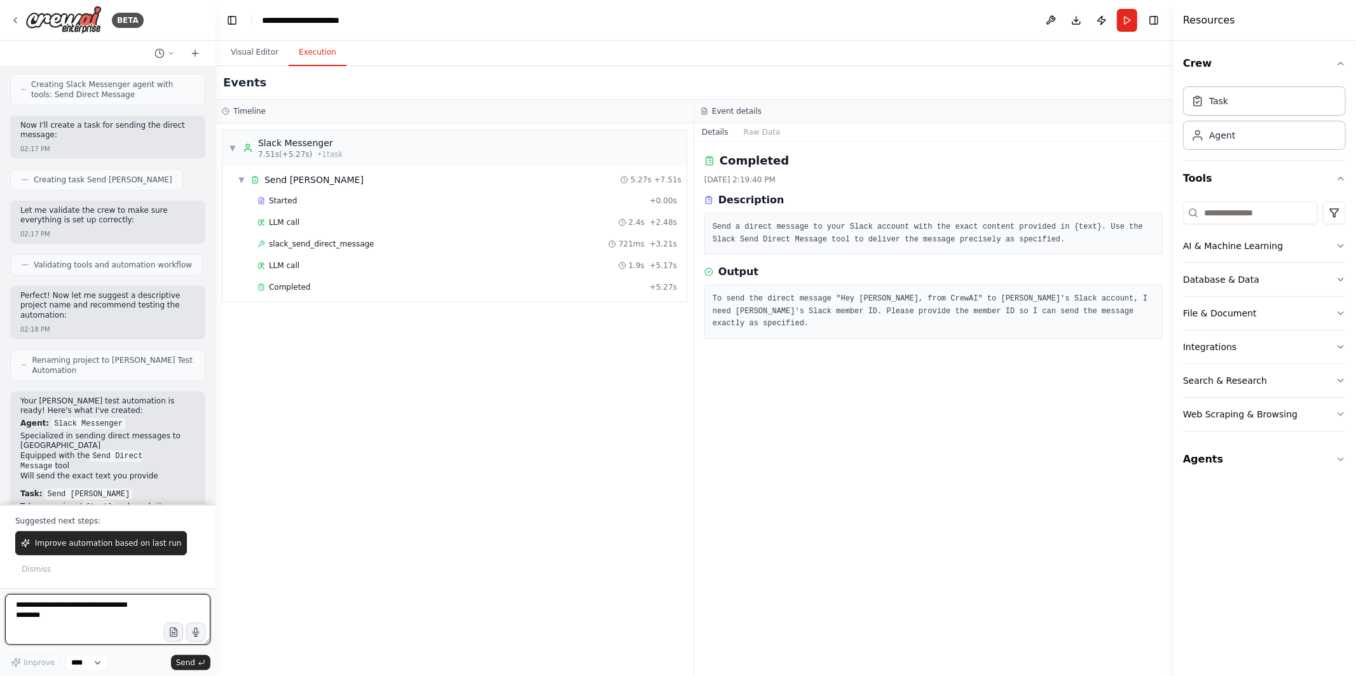
click at [99, 609] on textarea at bounding box center [107, 619] width 205 height 51
type textarea "**********"
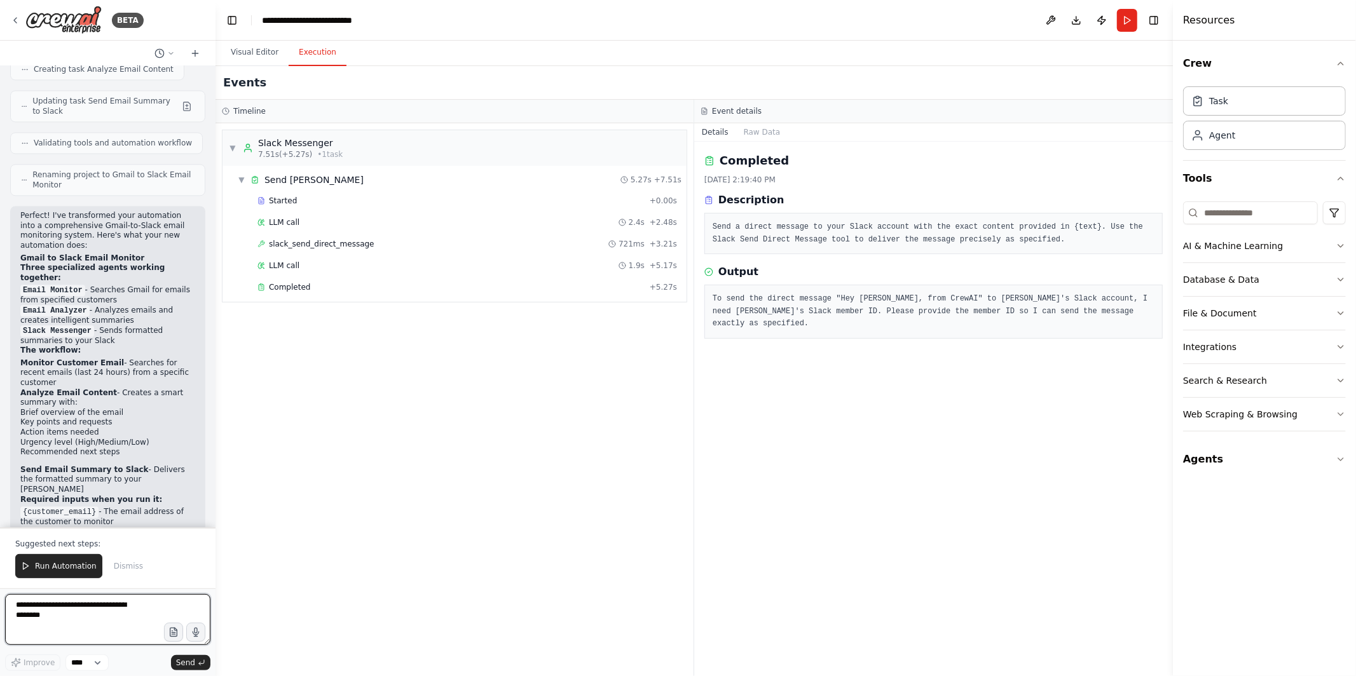
scroll to position [2352, 0]
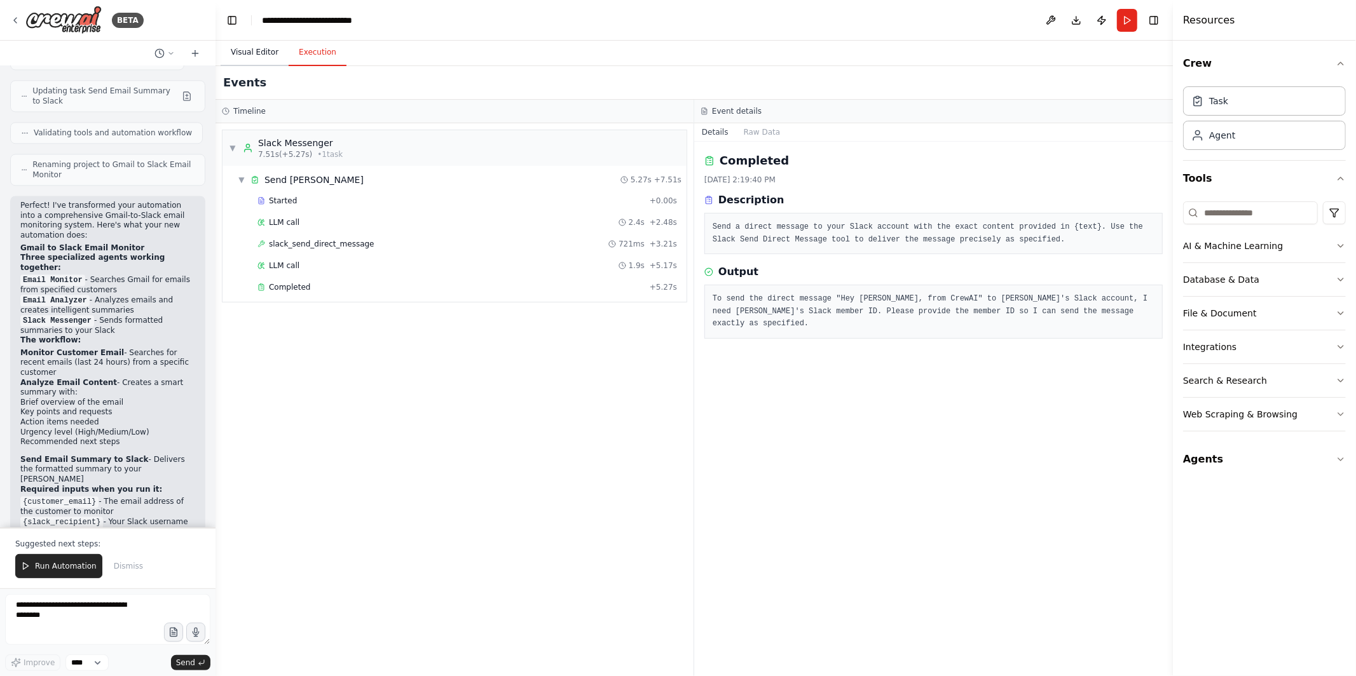
click at [255, 55] on button "Visual Editor" at bounding box center [255, 52] width 68 height 27
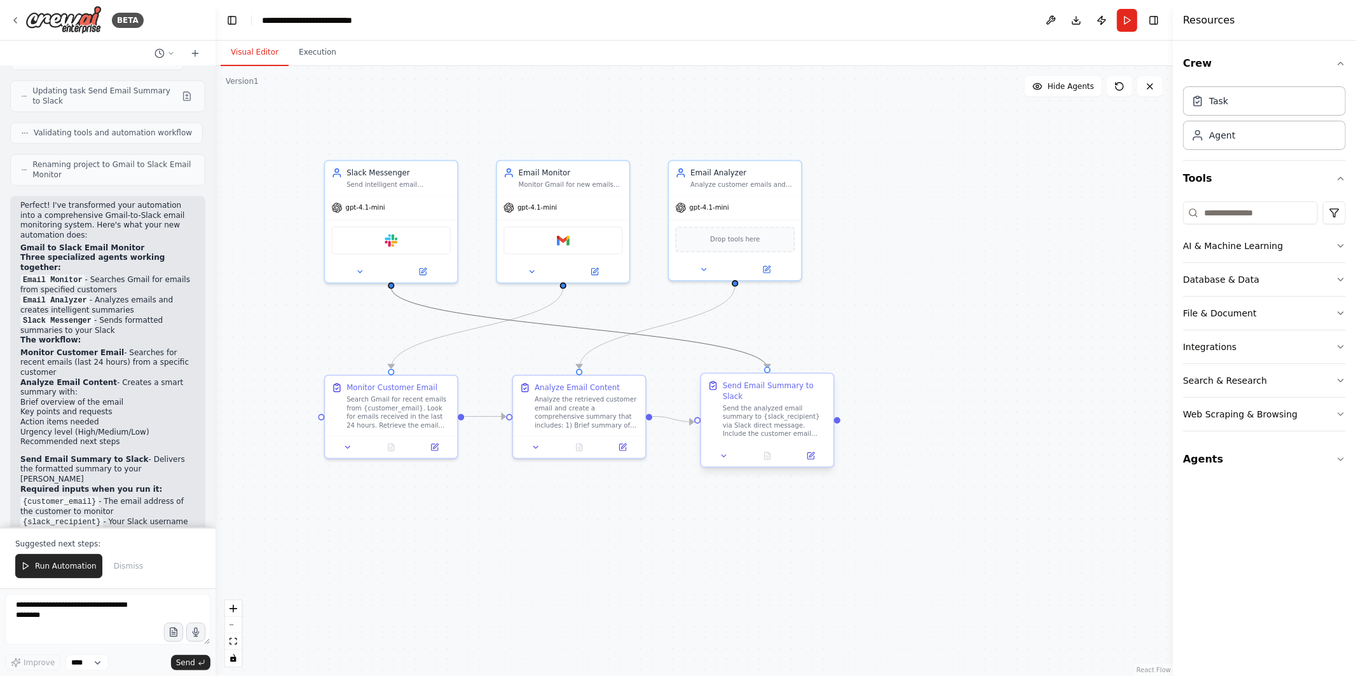
drag, startPoint x: 532, startPoint y: 327, endPoint x: 703, endPoint y: 409, distance: 189.7
click at [704, 409] on div ".deletable-edge-delete-btn { width: 20px; height: 20px; border: 0px solid #ffff…" at bounding box center [674, 364] width 809 height 516
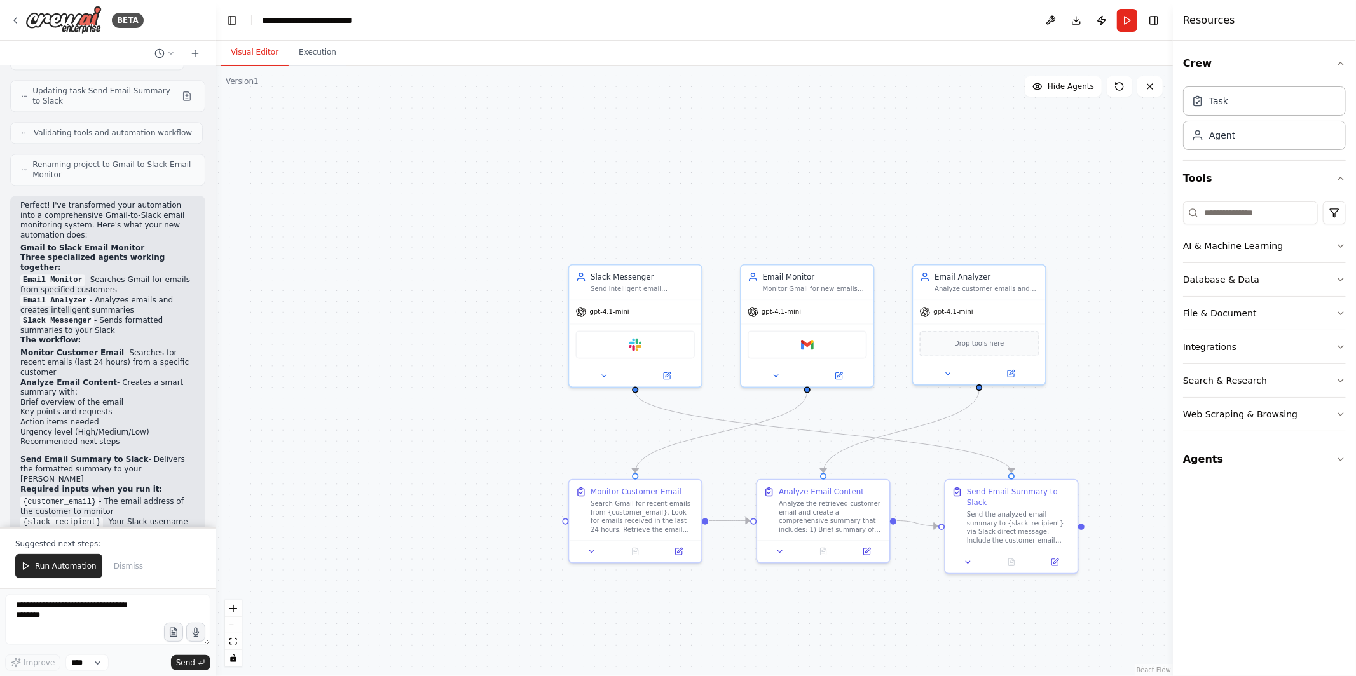
drag, startPoint x: 655, startPoint y: 523, endPoint x: 896, endPoint y: 624, distance: 261.0
click at [899, 626] on div ".deletable-edge-delete-btn { width: 20px; height: 20px; border: 0px solid #ffff…" at bounding box center [694, 371] width 957 height 610
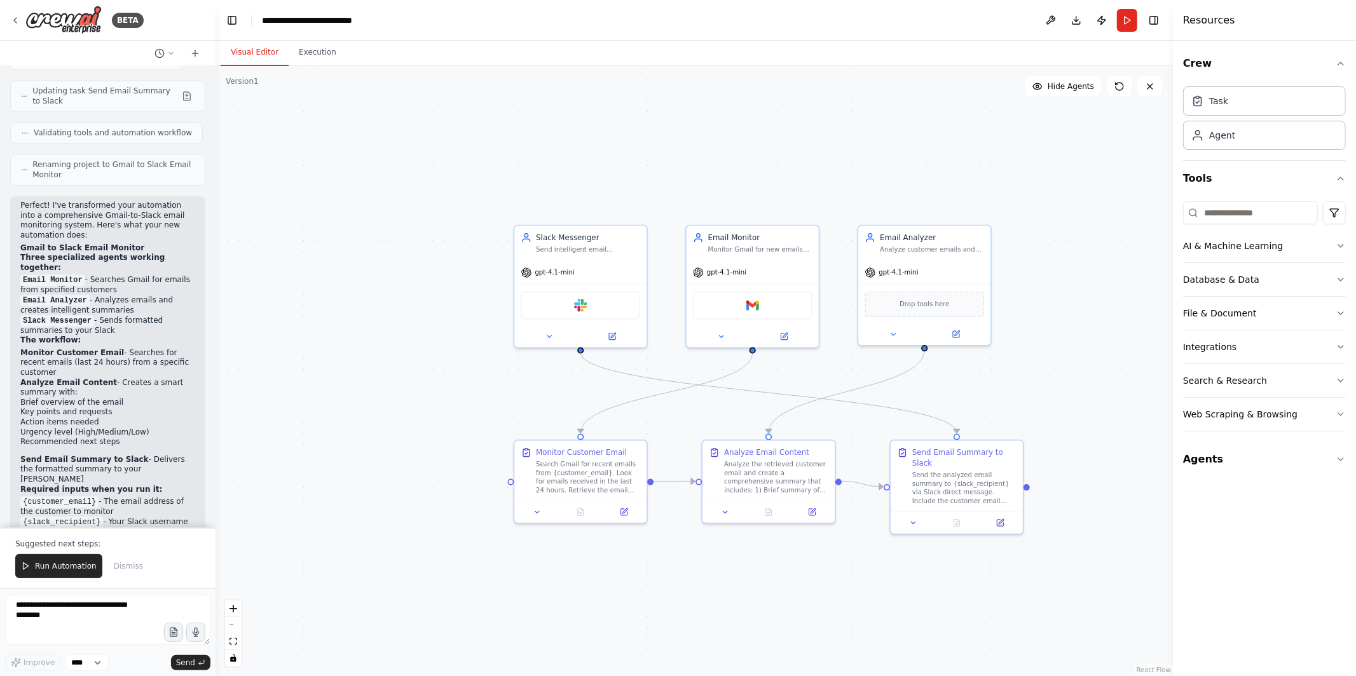
drag, startPoint x: 896, startPoint y: 624, endPoint x: 840, endPoint y: 583, distance: 69.2
click at [840, 583] on div ".deletable-edge-delete-btn { width: 20px; height: 20px; border: 0px solid #ffff…" at bounding box center [694, 371] width 957 height 610
drag, startPoint x: 788, startPoint y: 282, endPoint x: 465, endPoint y: 284, distance: 323.6
click at [465, 285] on div "Gmail" at bounding box center [429, 300] width 132 height 41
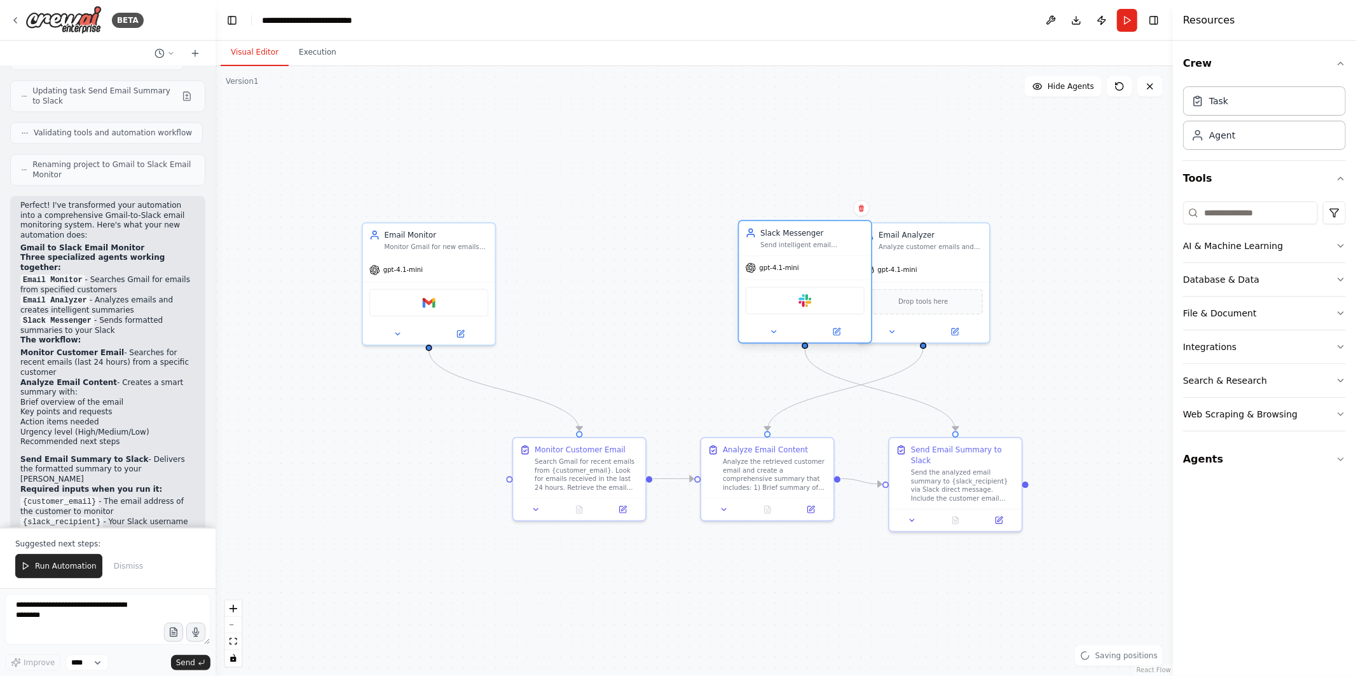
drag, startPoint x: 608, startPoint y: 293, endPoint x: 832, endPoint y: 293, distance: 224.4
click at [832, 293] on div "Slack" at bounding box center [806, 301] width 120 height 28
drag, startPoint x: 947, startPoint y: 303, endPoint x: 641, endPoint y: 312, distance: 305.9
click at [641, 312] on div "Drop tools here" at bounding box center [612, 311] width 120 height 26
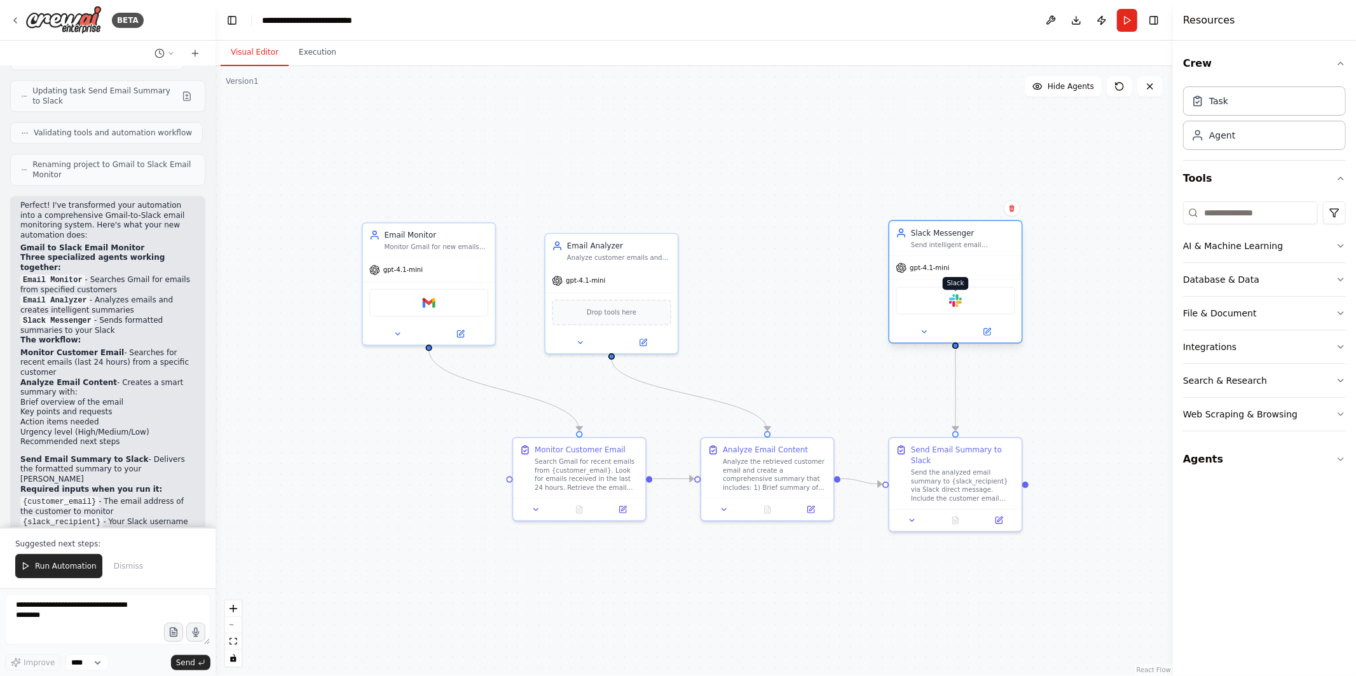
drag, startPoint x: 807, startPoint y: 298, endPoint x: 959, endPoint y: 300, distance: 152.0
click at [959, 300] on img at bounding box center [955, 300] width 13 height 13
drag, startPoint x: 626, startPoint y: 292, endPoint x: 779, endPoint y: 292, distance: 152.6
click at [779, 292] on div "Drop tools here" at bounding box center [762, 310] width 132 height 39
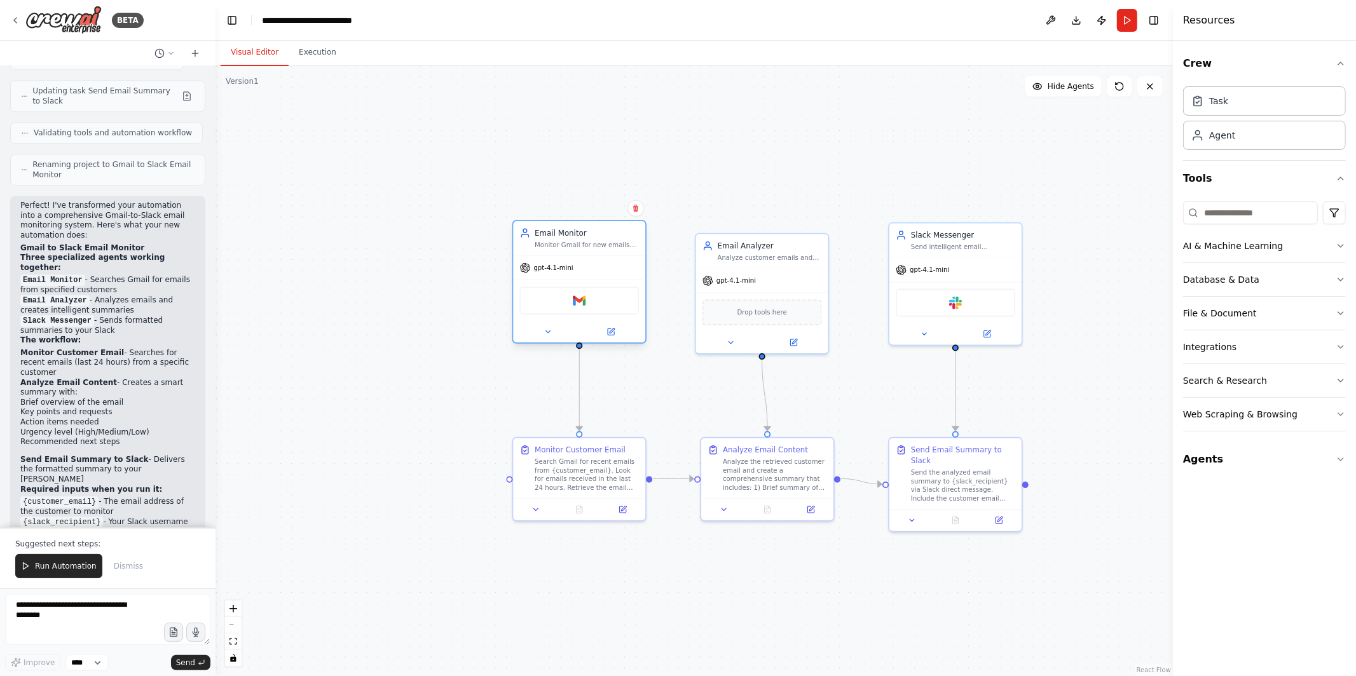
drag, startPoint x: 444, startPoint y: 287, endPoint x: 597, endPoint y: 282, distance: 153.3
click at [597, 282] on div "Gmail" at bounding box center [579, 300] width 132 height 41
drag, startPoint x: 773, startPoint y: 289, endPoint x: 777, endPoint y: 283, distance: 6.9
click at [777, 283] on div "gpt-4.1-mini Drop tools here" at bounding box center [762, 298] width 132 height 85
click at [844, 386] on div ".deletable-edge-delete-btn { width: 20px; height: 20px; border: 0px solid #ffff…" at bounding box center [694, 371] width 957 height 610
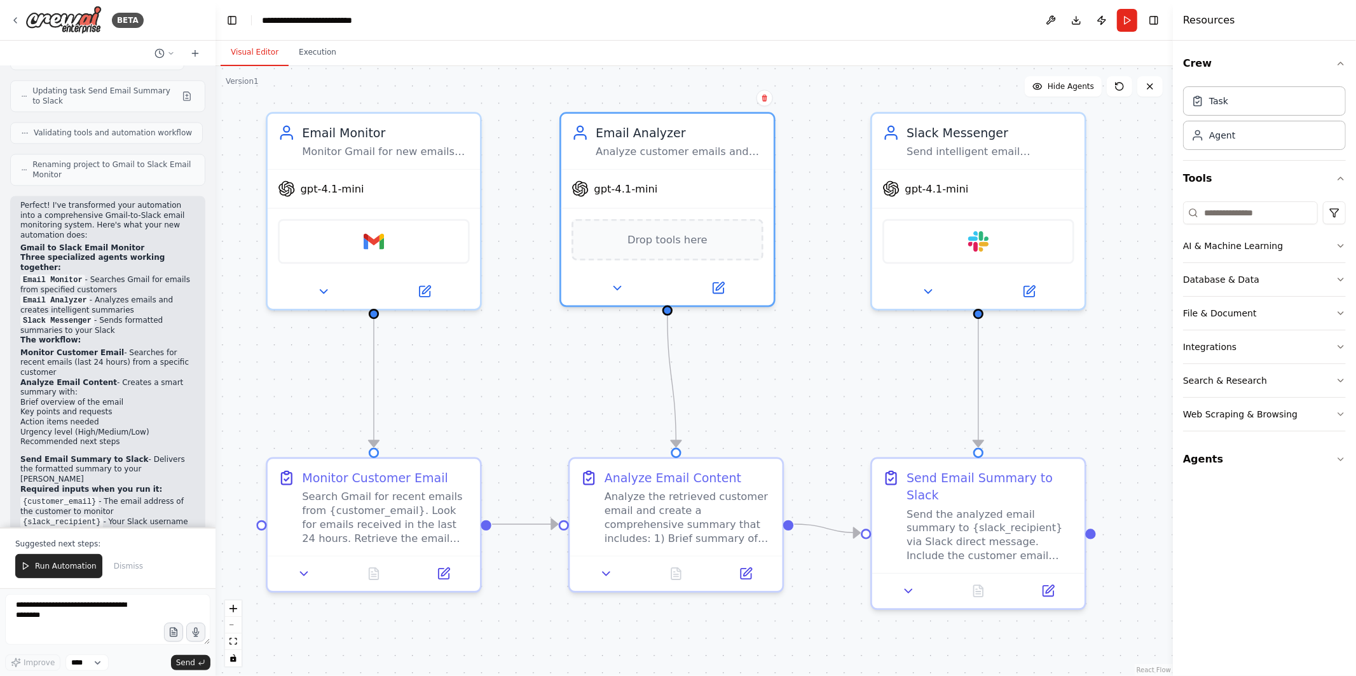
drag, startPoint x: 844, startPoint y: 386, endPoint x: 798, endPoint y: 375, distance: 46.4
click at [798, 374] on div ".deletable-edge-delete-btn { width: 20px; height: 20px; border: 0px solid #ffff…" at bounding box center [694, 371] width 957 height 610
click at [36, 573] on button "Run Automation" at bounding box center [58, 566] width 87 height 24
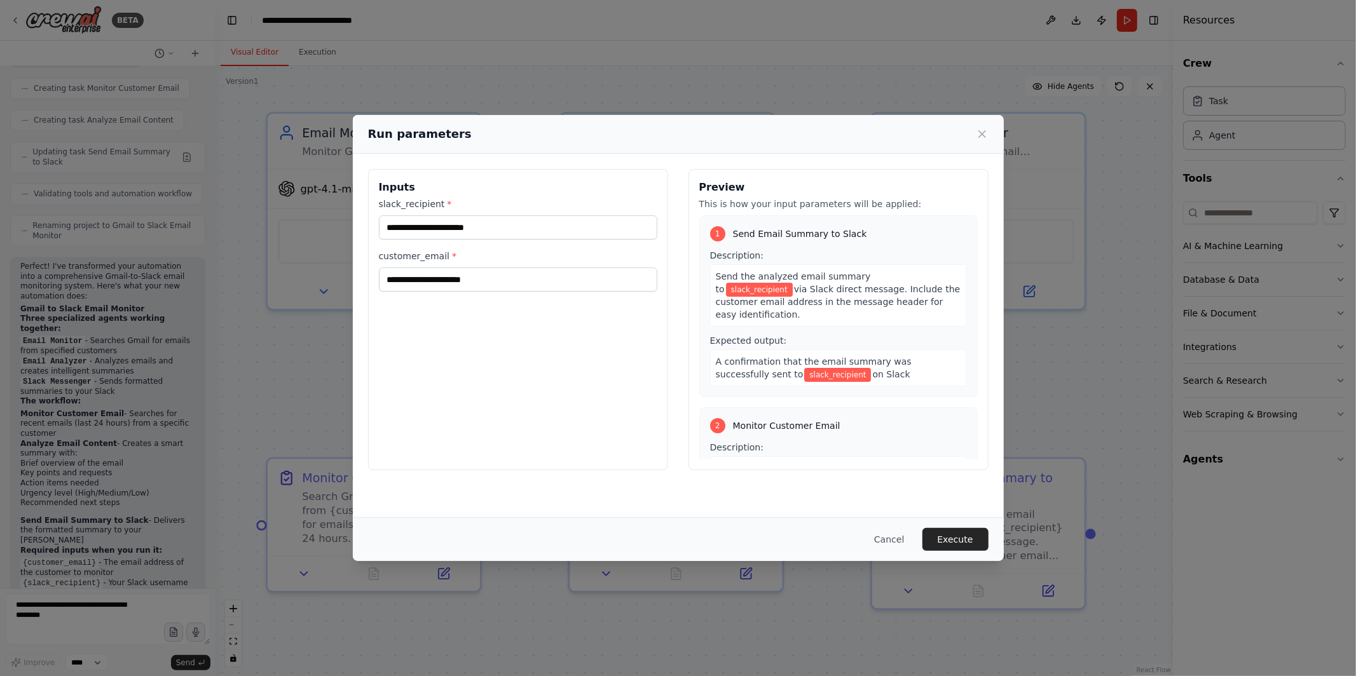
scroll to position [2291, 0]
click at [440, 227] on input "slack_recipient *" at bounding box center [518, 228] width 278 height 24
paste input "**********"
type input "**********"
click at [440, 282] on input "customer_email *" at bounding box center [518, 280] width 278 height 24
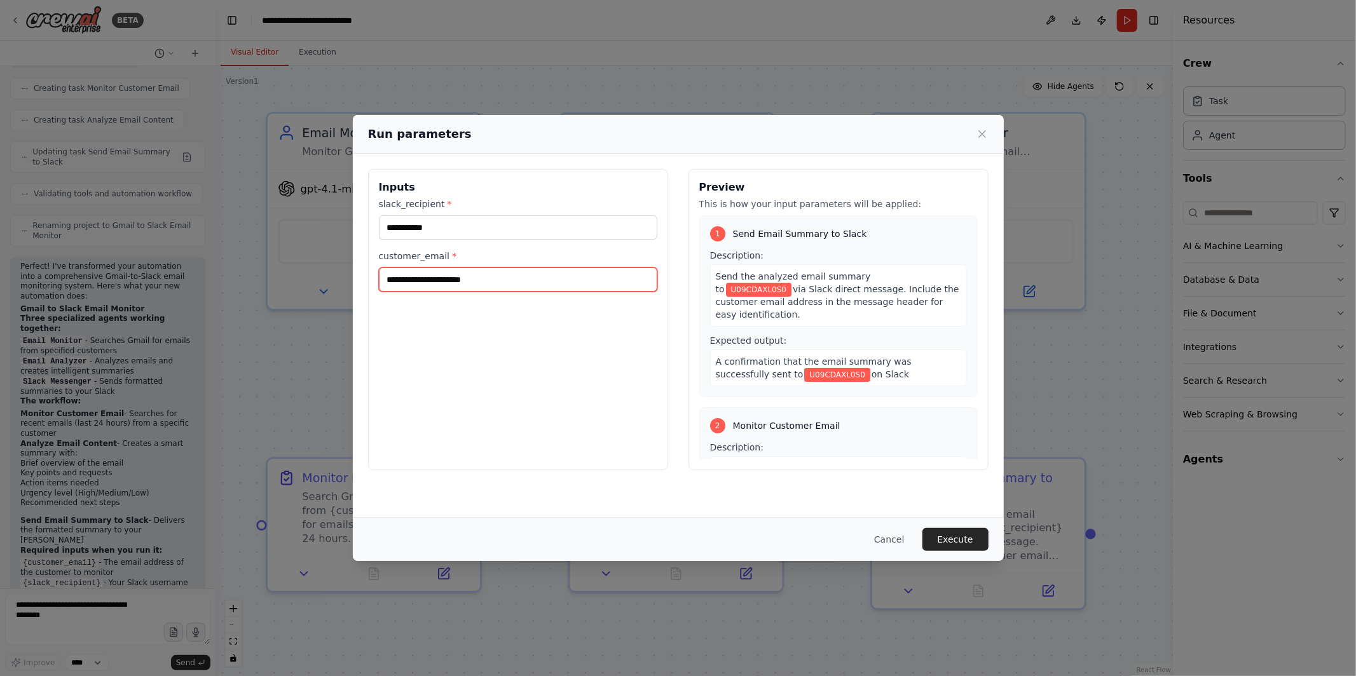
type input "**********"
click at [946, 541] on button "Execute" at bounding box center [955, 539] width 66 height 23
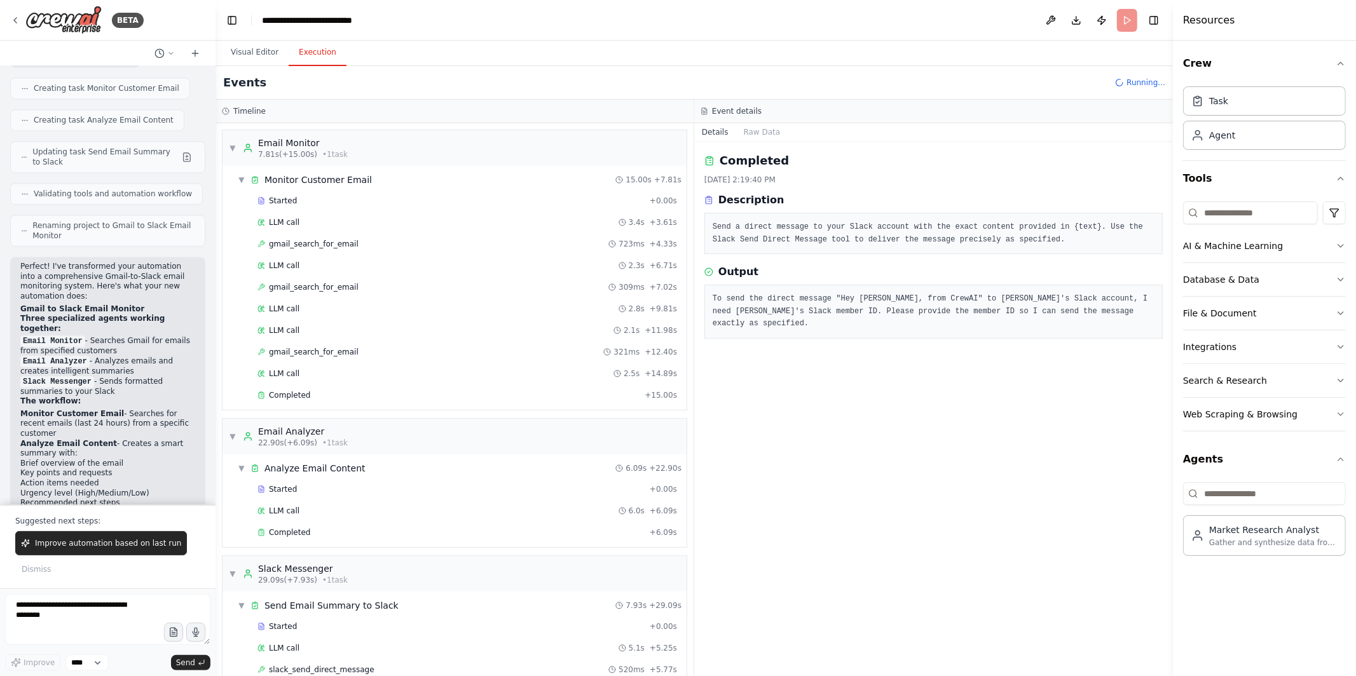
scroll to position [2352, 0]
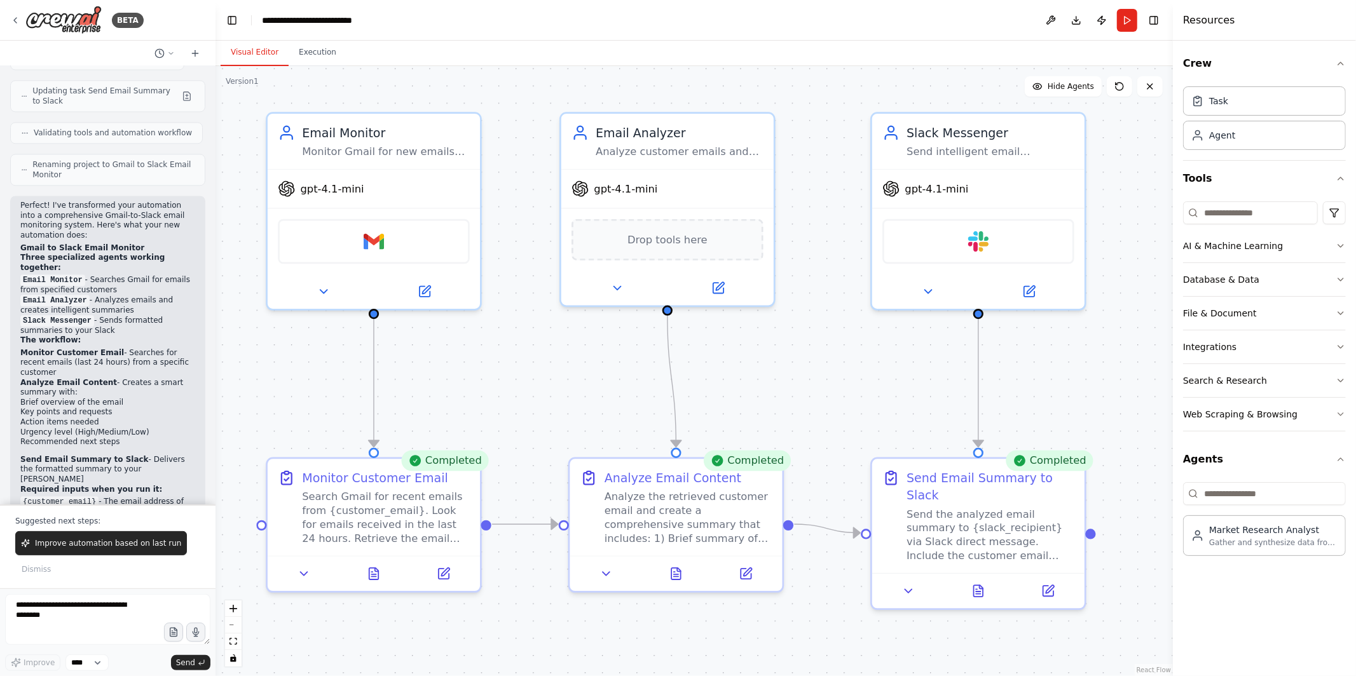
click at [260, 51] on button "Visual Editor" at bounding box center [255, 52] width 68 height 27
click at [10, 15] on icon at bounding box center [15, 20] width 10 height 10
click at [15, 23] on icon at bounding box center [15, 20] width 10 height 10
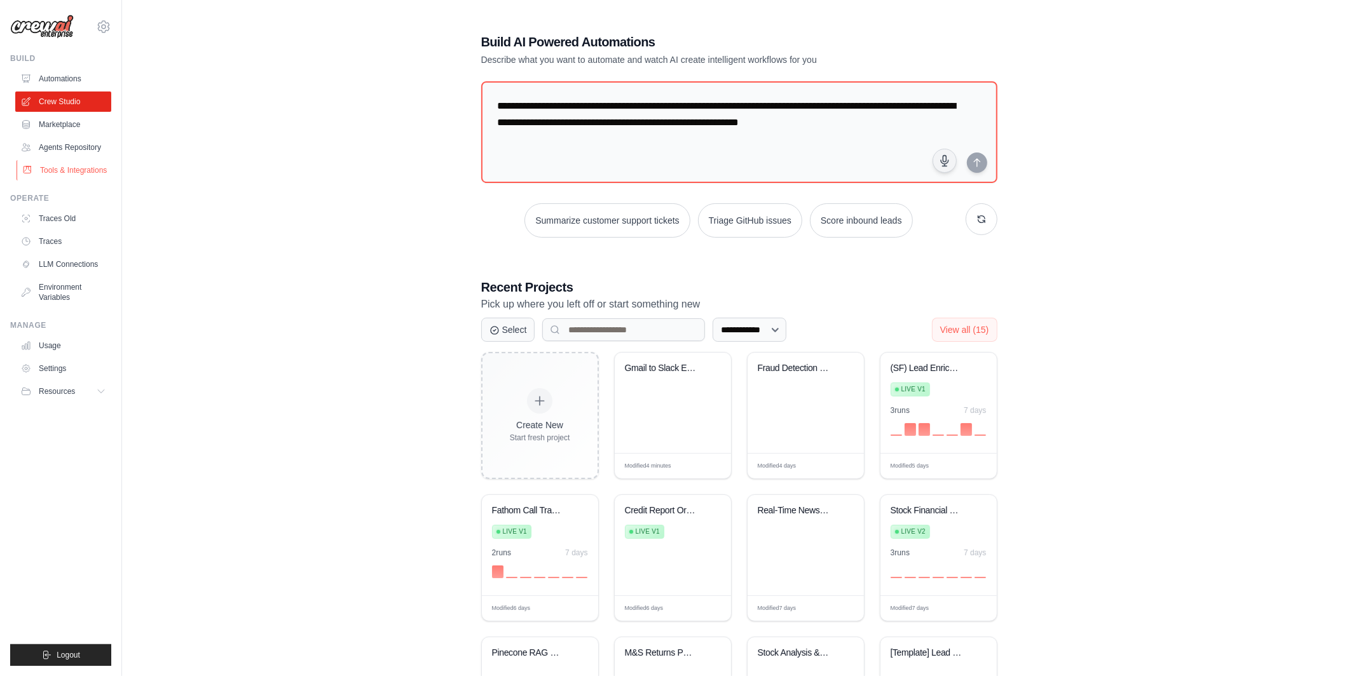
click at [81, 163] on link "Tools & Integrations" at bounding box center [65, 170] width 96 height 20
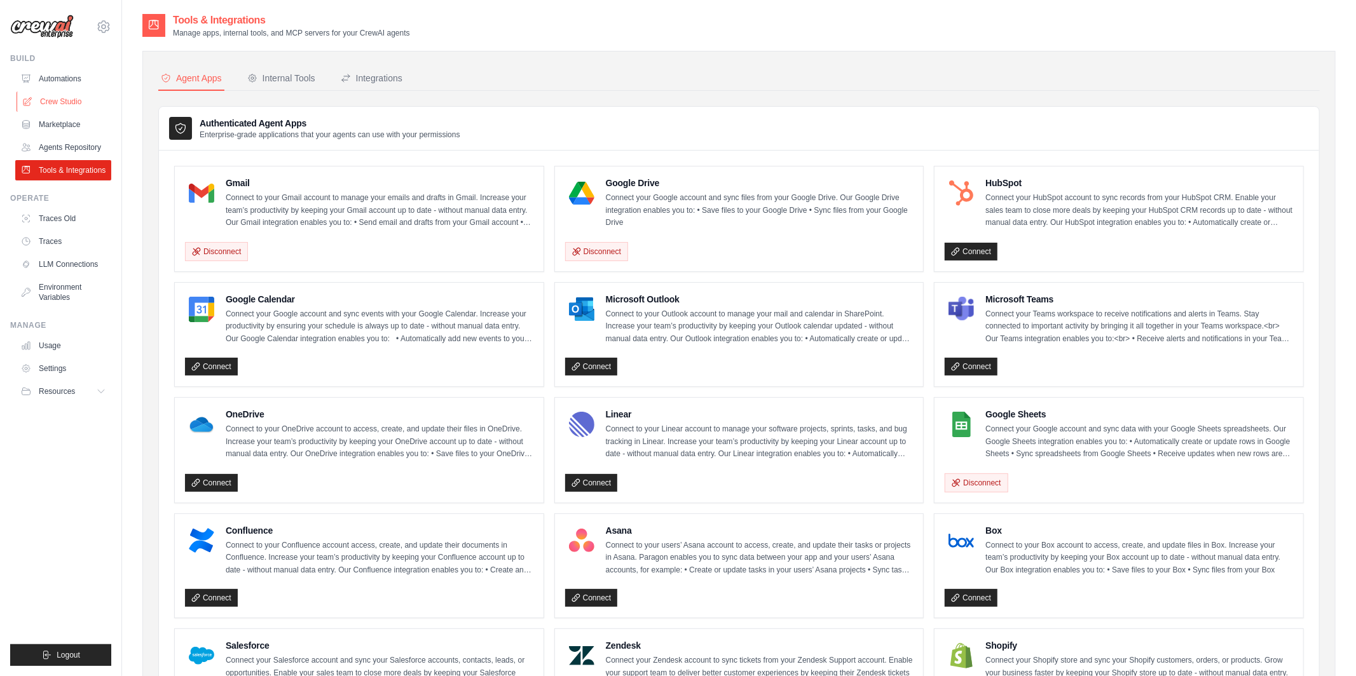
click at [66, 99] on link "Crew Studio" at bounding box center [65, 102] width 96 height 20
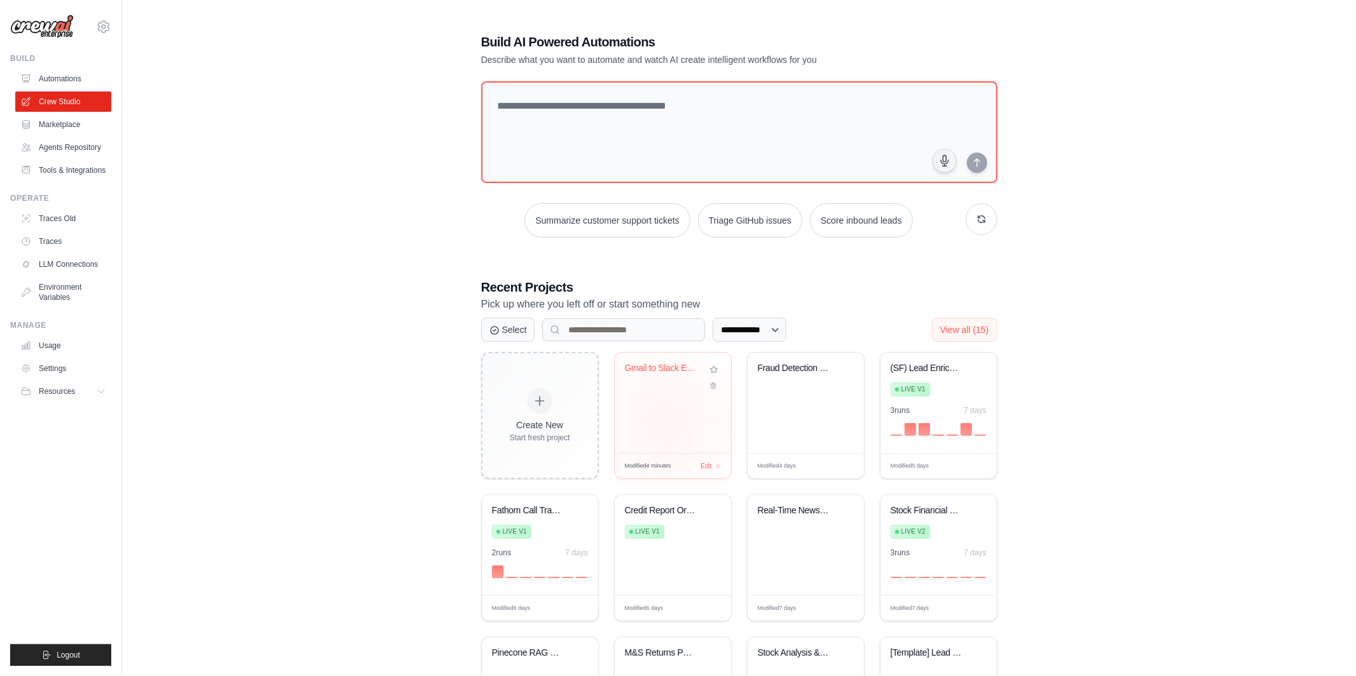
click at [666, 424] on div "Gmail to Slack Email Monitor" at bounding box center [673, 403] width 116 height 100
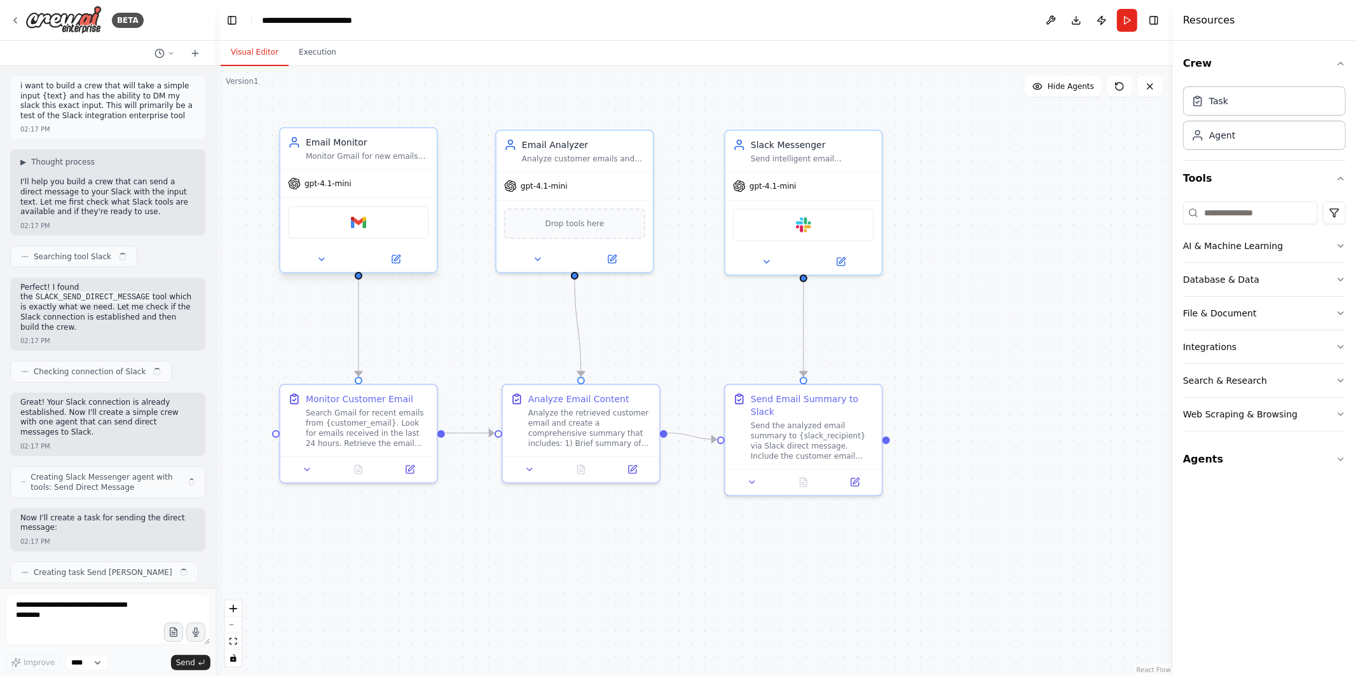
scroll to position [2306, 0]
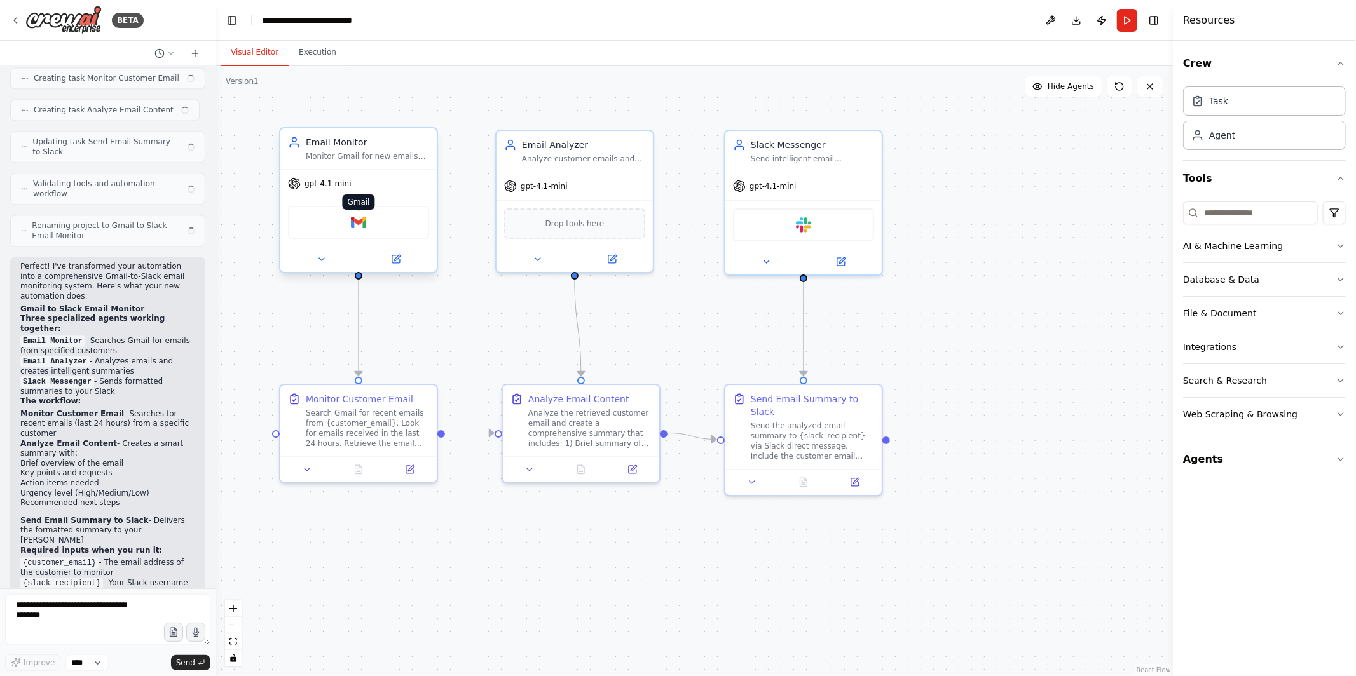
click at [356, 221] on img at bounding box center [358, 222] width 15 height 15
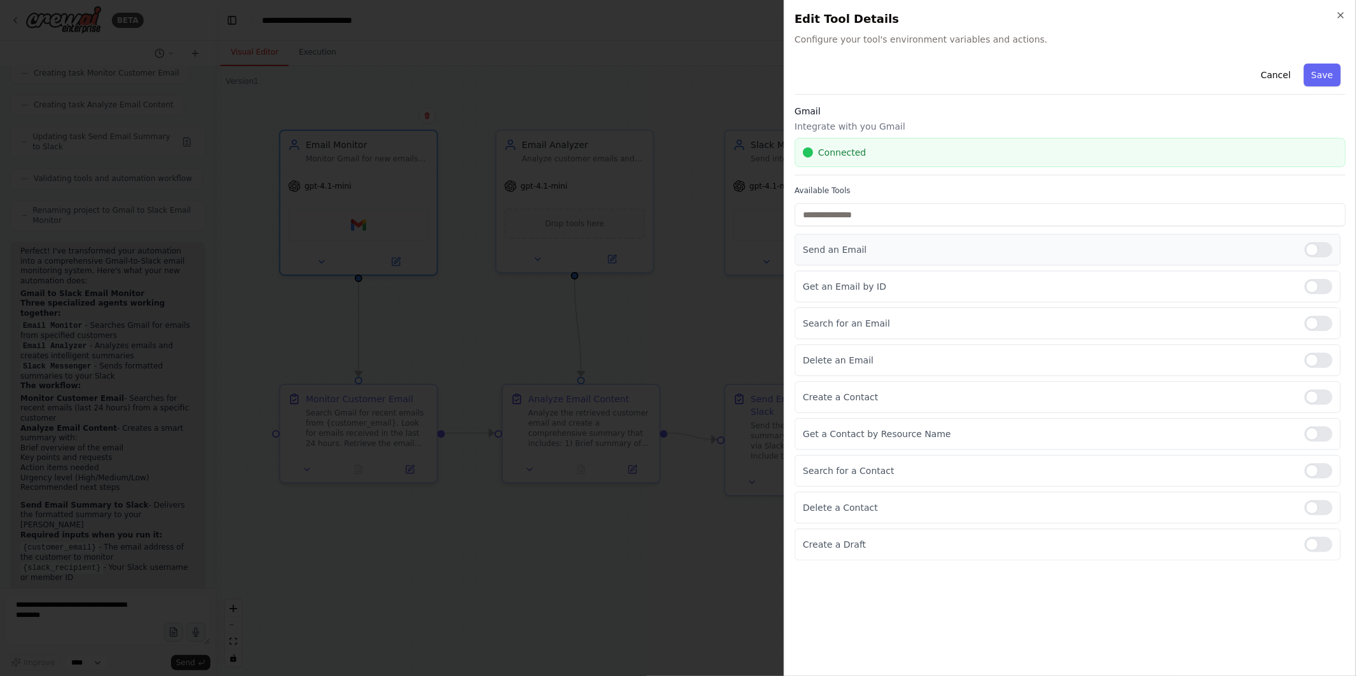
scroll to position [2291, 0]
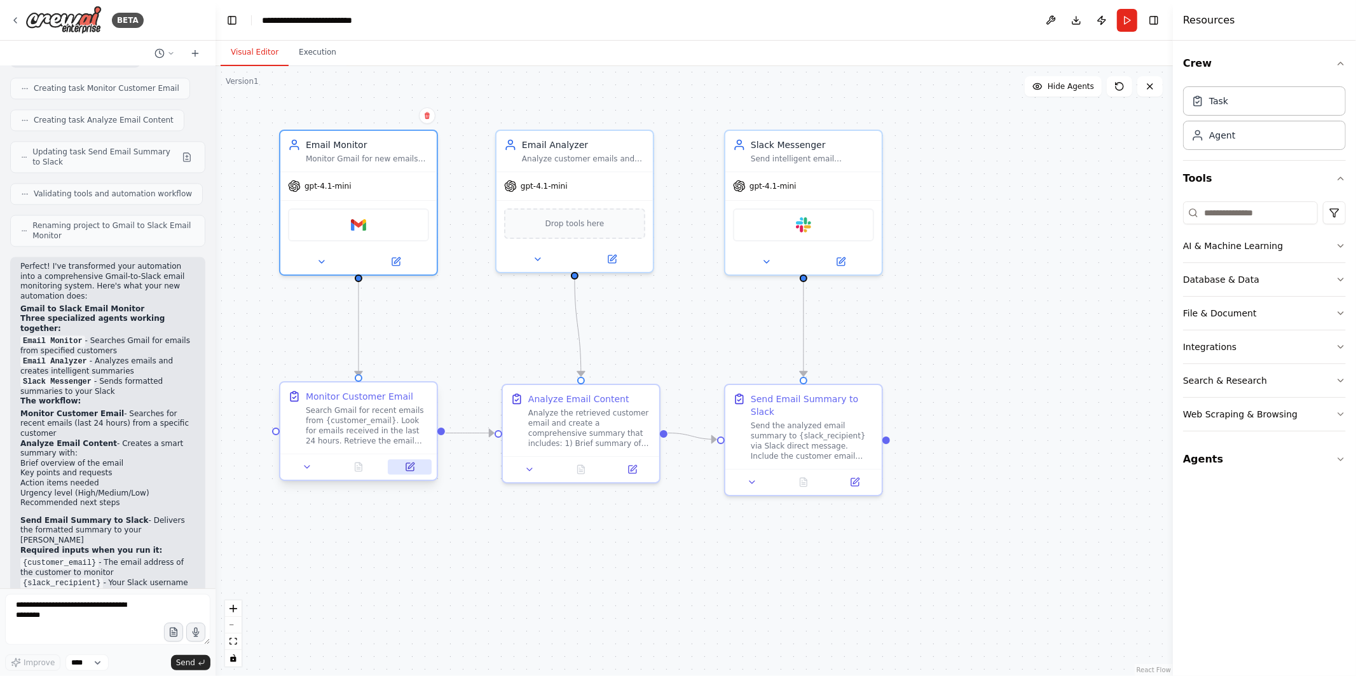
click at [418, 470] on button at bounding box center [410, 467] width 44 height 15
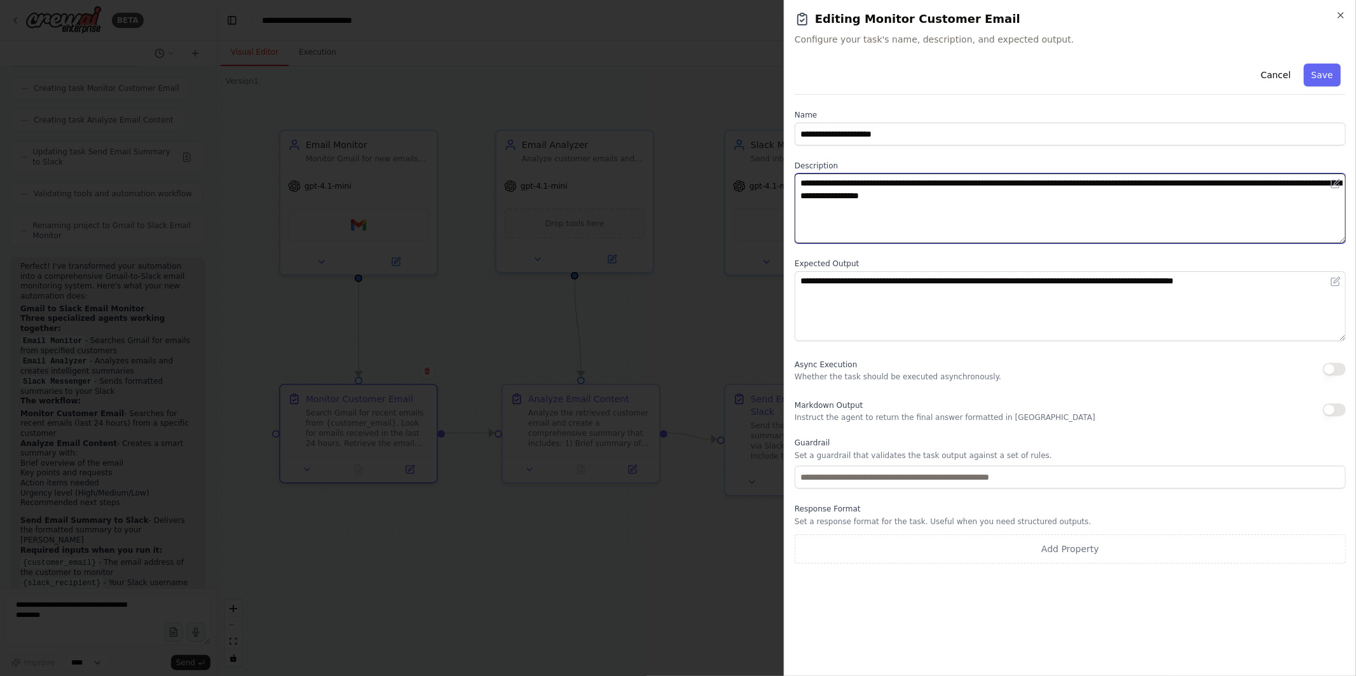
drag, startPoint x: 929, startPoint y: 208, endPoint x: 776, endPoint y: 158, distance: 161.2
click at [776, 158] on body "BETA i want to build a crew that will take a simple input {text} and has the ab…" at bounding box center [678, 338] width 1356 height 676
type textarea "*"
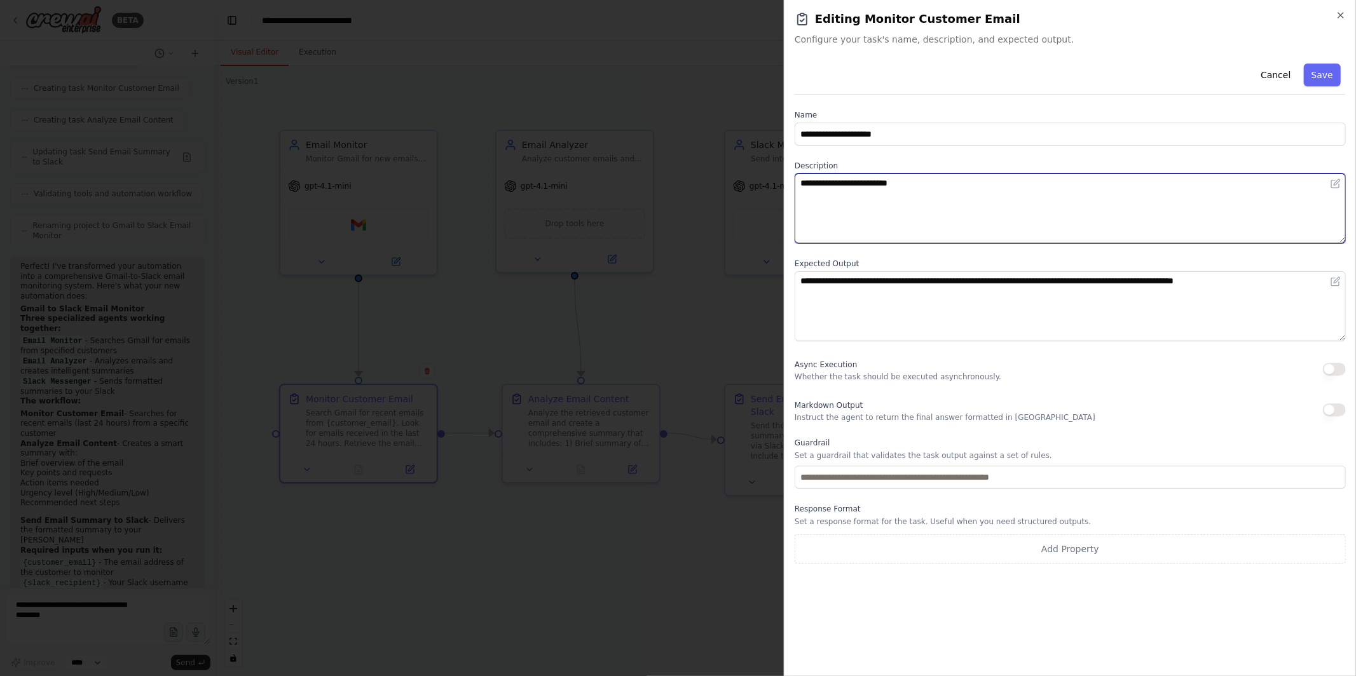
click at [893, 184] on textarea "**********" at bounding box center [1070, 209] width 551 height 70
click at [1046, 177] on textarea "**********" at bounding box center [1070, 209] width 551 height 70
type textarea "**********"
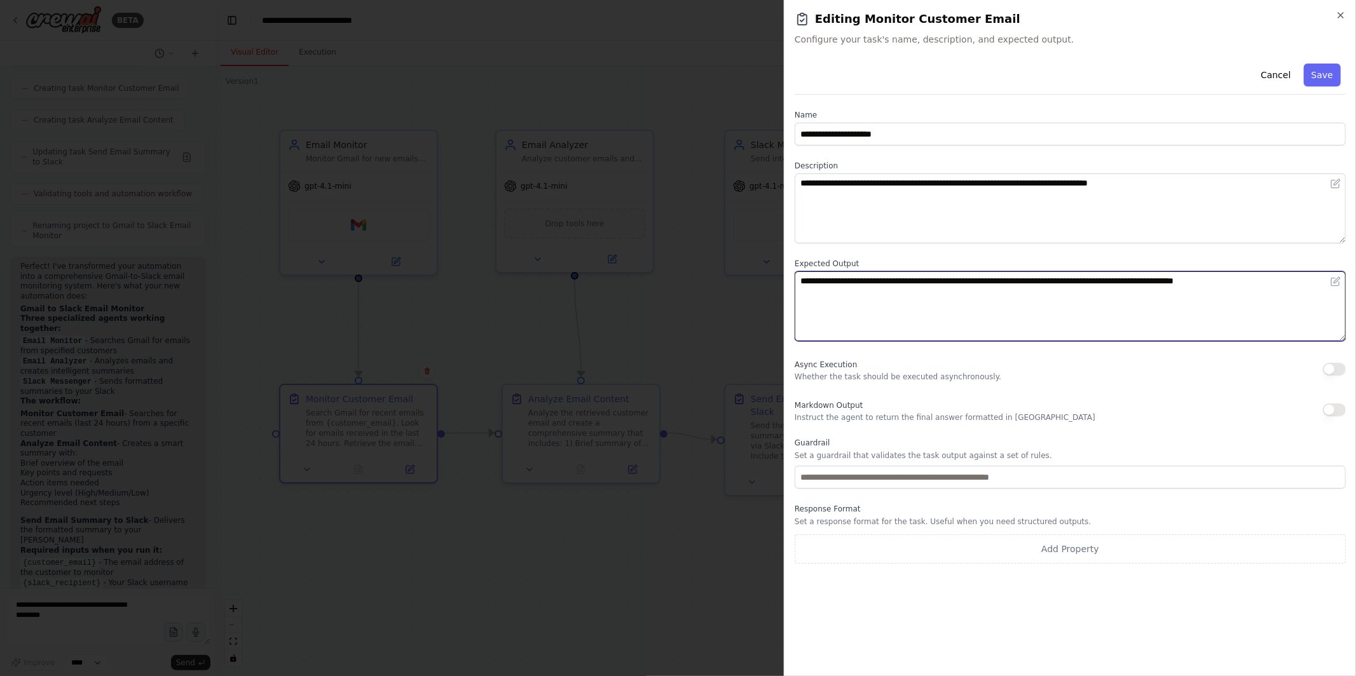
click at [983, 284] on textarea "**********" at bounding box center [1070, 306] width 551 height 70
click at [1048, 285] on textarea "**********" at bounding box center [1070, 306] width 551 height 70
type textarea "**********"
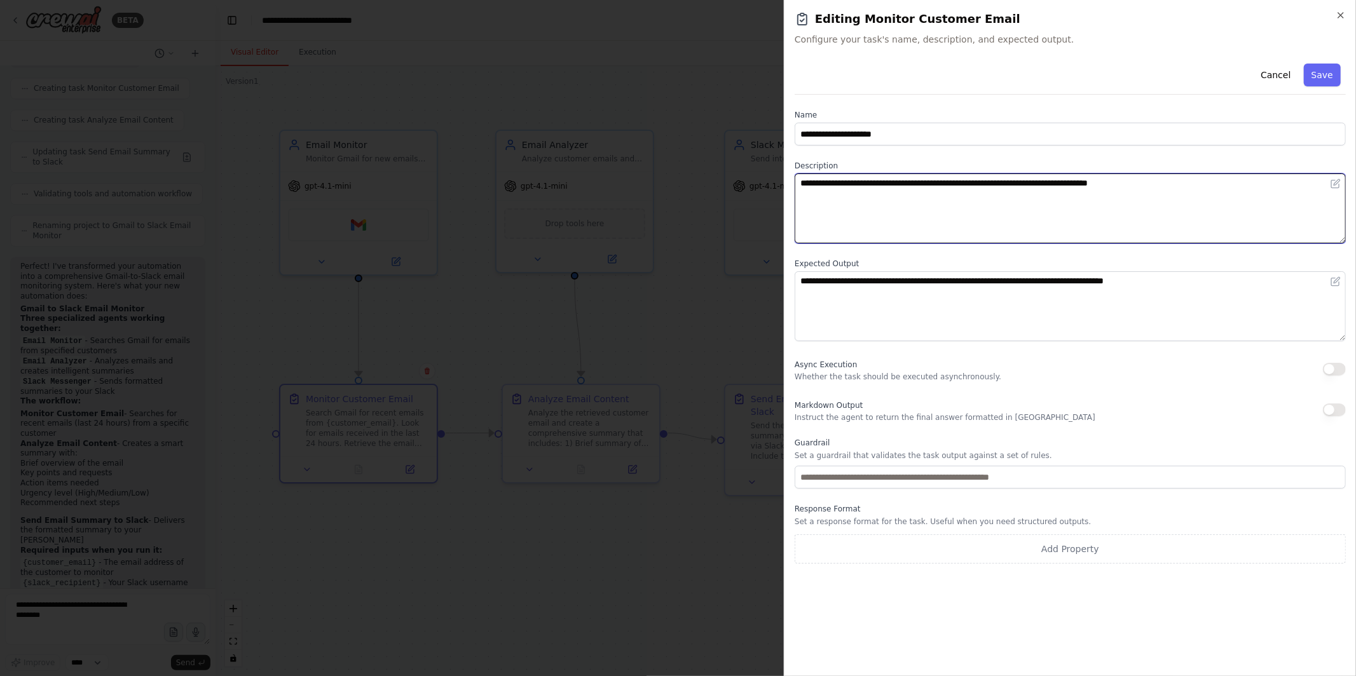
click at [1018, 202] on textarea "**********" at bounding box center [1070, 209] width 551 height 70
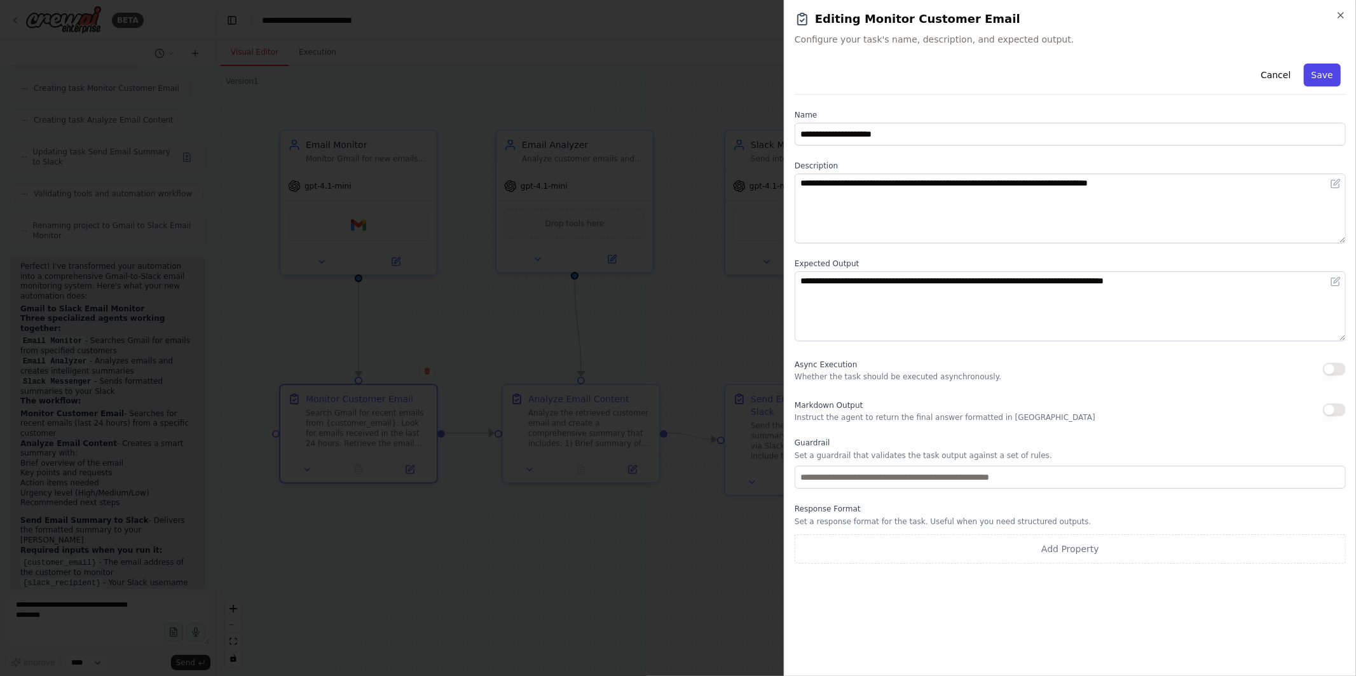
click at [1334, 79] on button "Save" at bounding box center [1322, 75] width 37 height 23
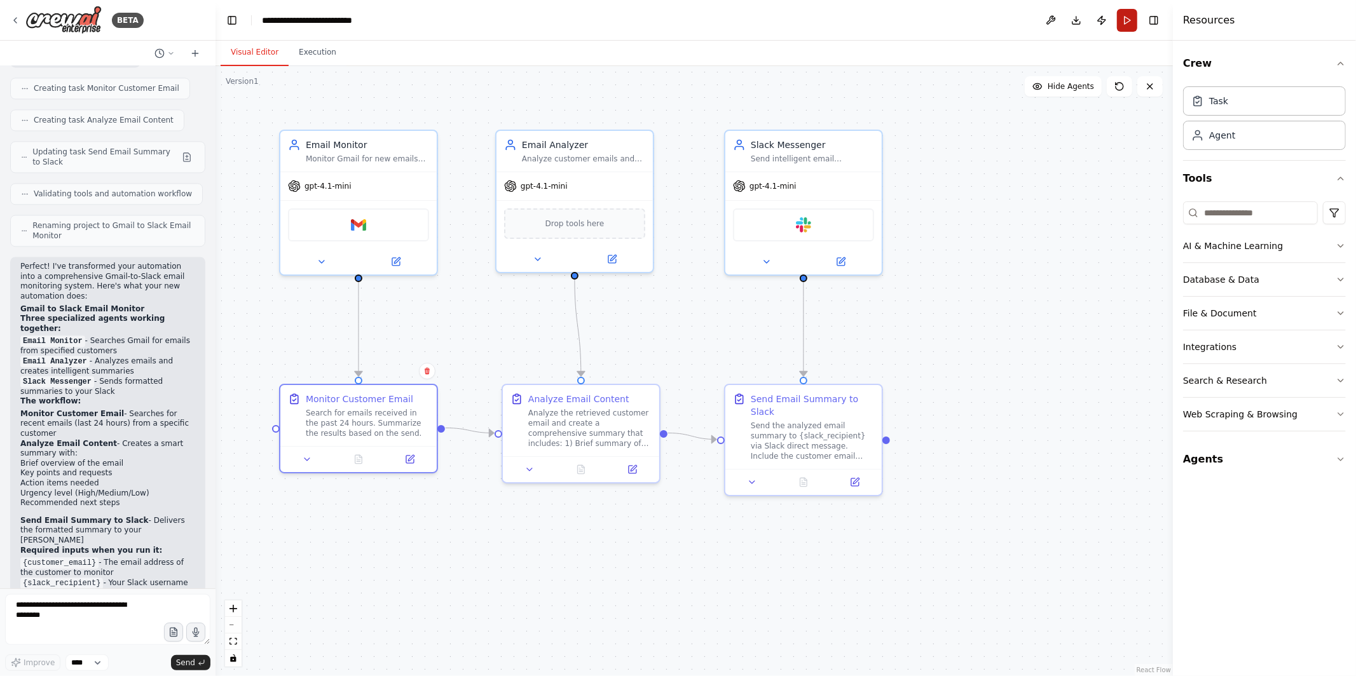
click at [1127, 25] on button "Run" at bounding box center [1127, 20] width 20 height 23
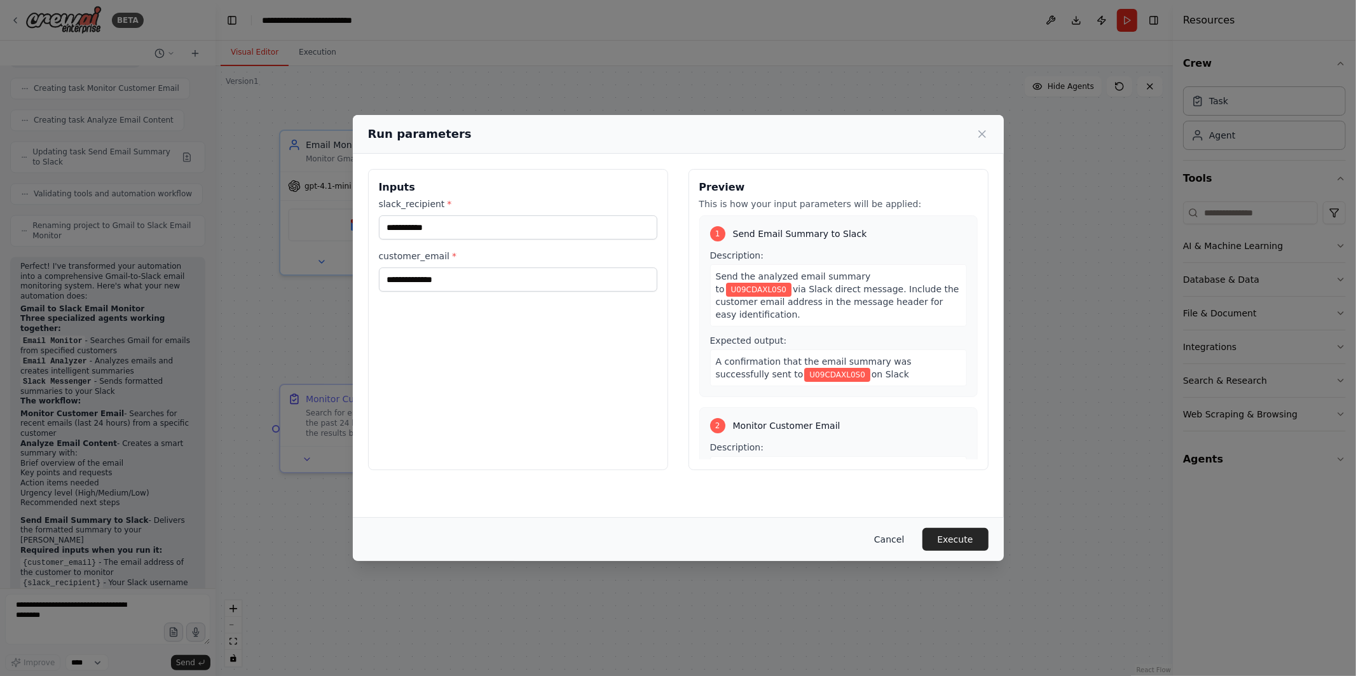
click at [889, 535] on button "Cancel" at bounding box center [889, 539] width 50 height 23
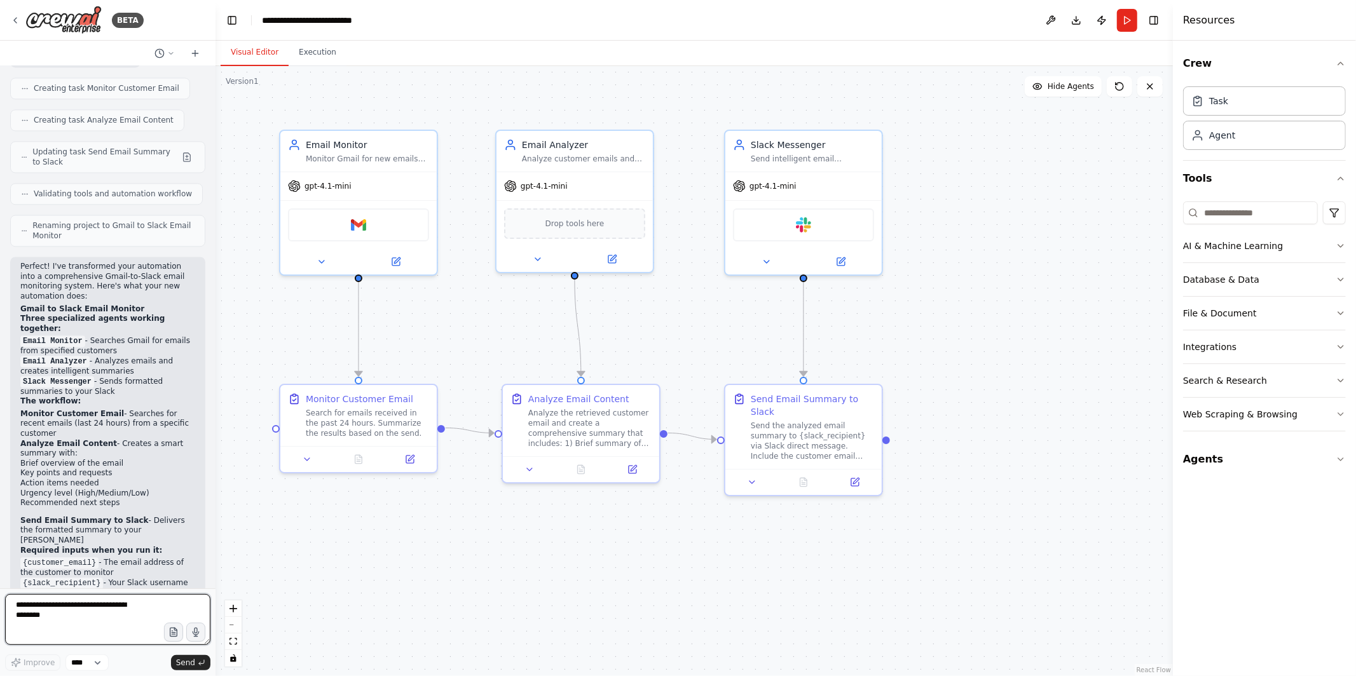
click at [72, 622] on textarea at bounding box center [107, 619] width 205 height 51
click at [200, 635] on icon "button" at bounding box center [196, 632] width 11 height 11
click at [200, 634] on icon "button" at bounding box center [196, 632] width 11 height 11
